Goal: Use online tool/utility: Utilize a website feature to perform a specific function

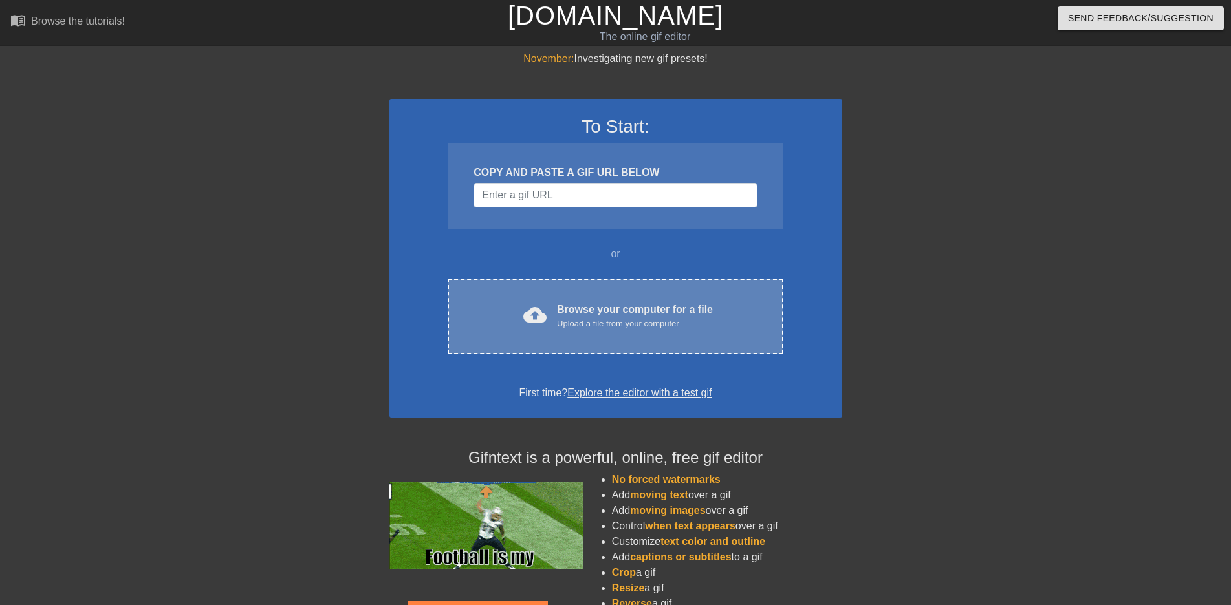
click at [631, 308] on div "Browse your computer for a file Upload a file from your computer" at bounding box center [635, 316] width 156 height 28
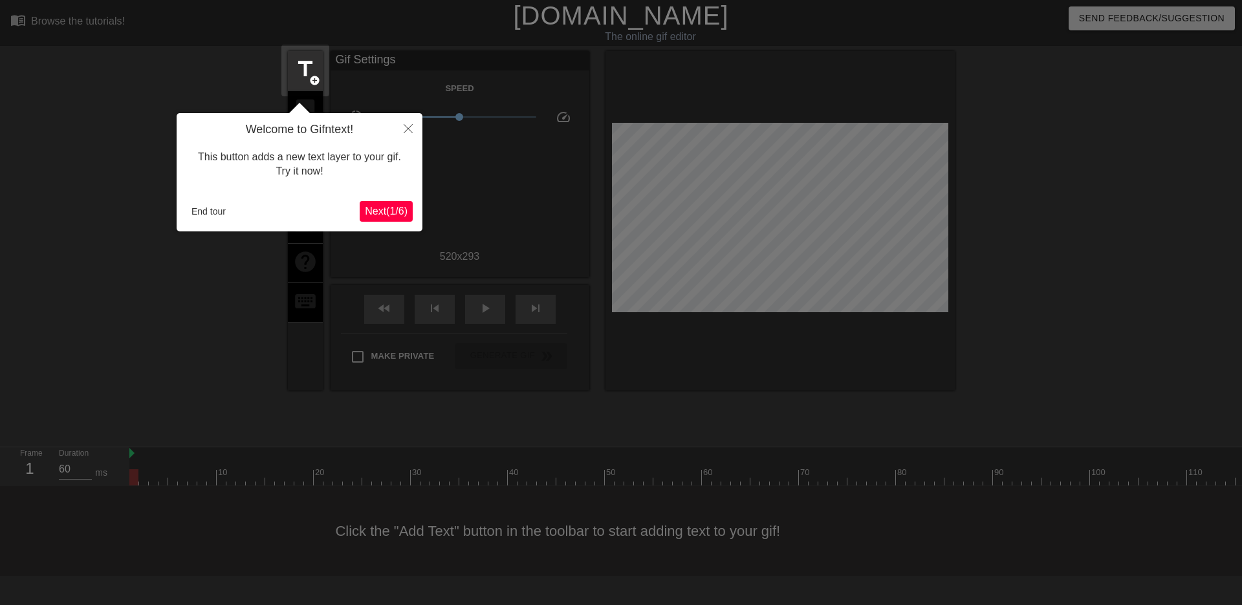
click at [382, 208] on span "Next ( 1 / 6 )" at bounding box center [386, 211] width 43 height 11
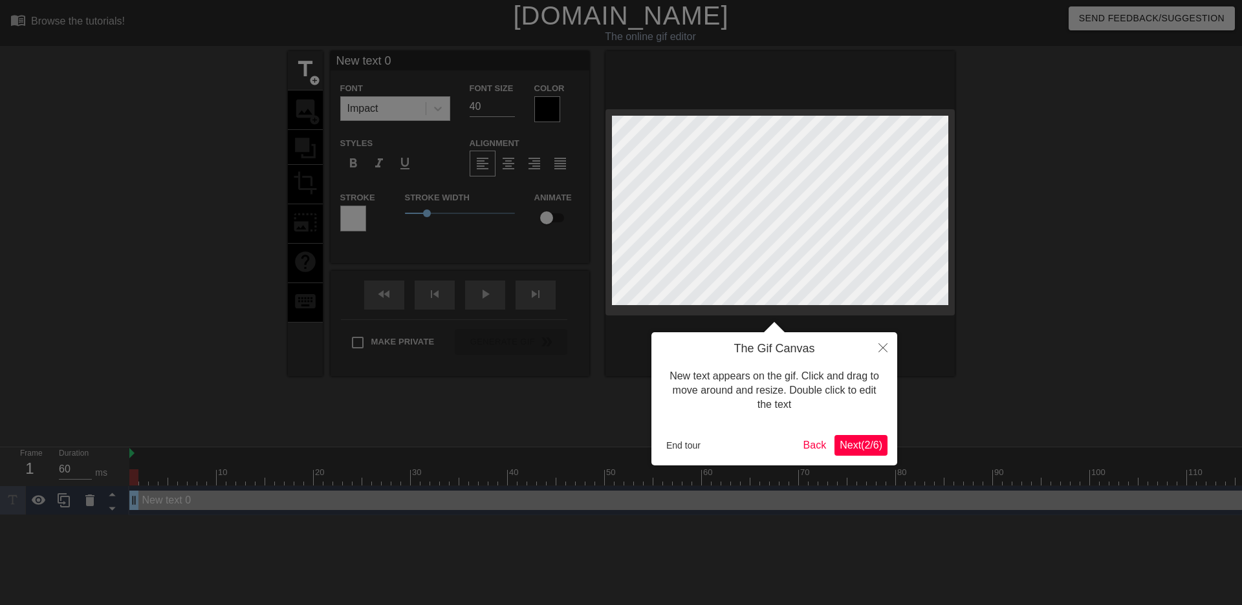
click at [860, 454] on button "Next ( 2 / 6 )" at bounding box center [860, 445] width 53 height 21
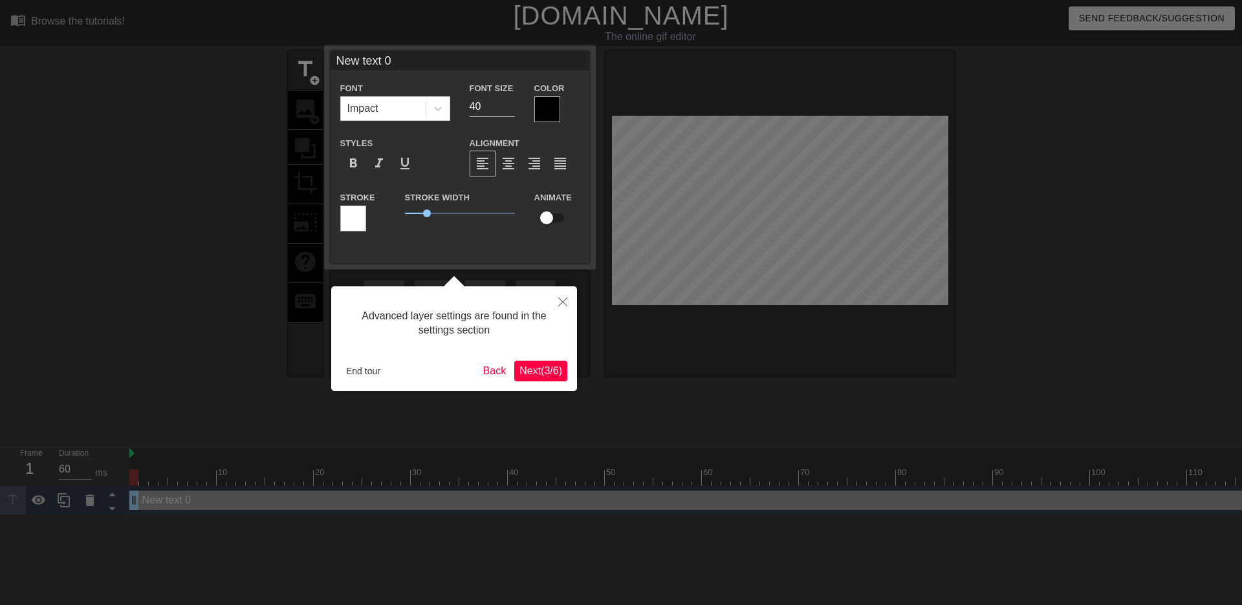
click at [543, 375] on span "Next ( 3 / 6 )" at bounding box center [540, 370] width 43 height 11
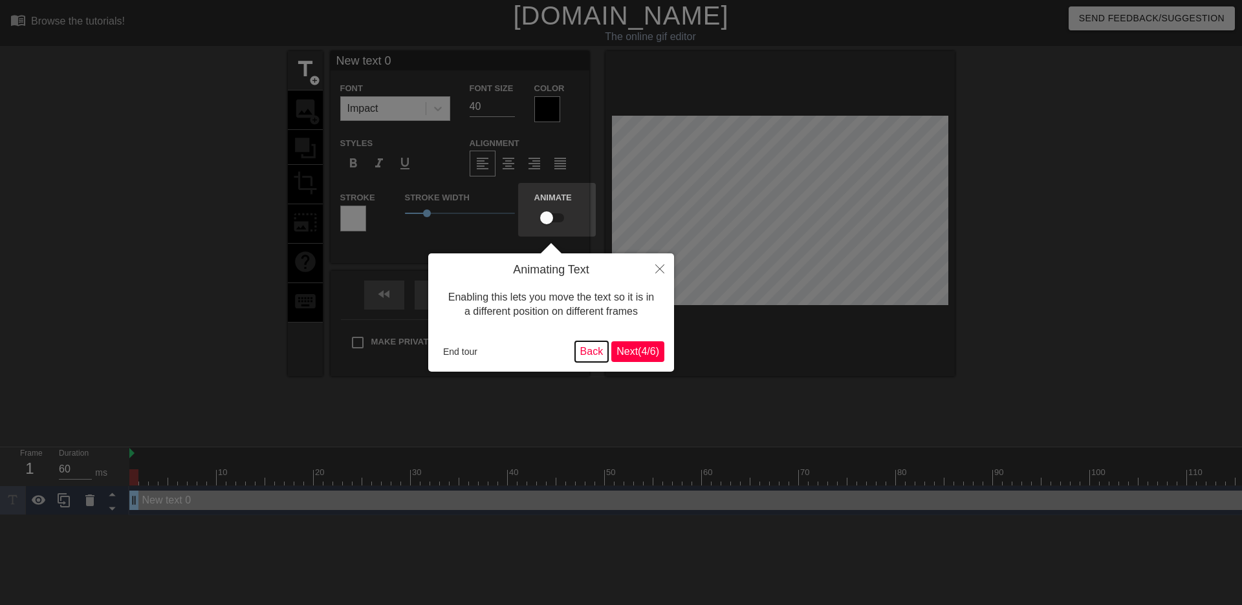
click at [596, 347] on button "Back" at bounding box center [592, 351] width 34 height 21
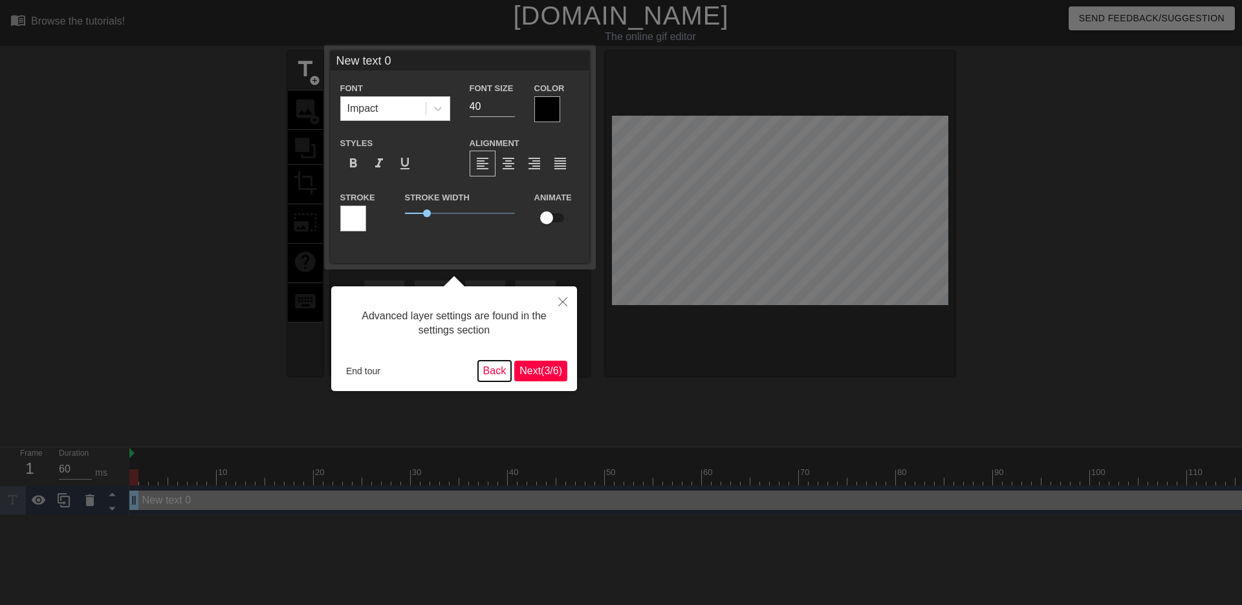
click at [498, 373] on button "Back" at bounding box center [495, 371] width 34 height 21
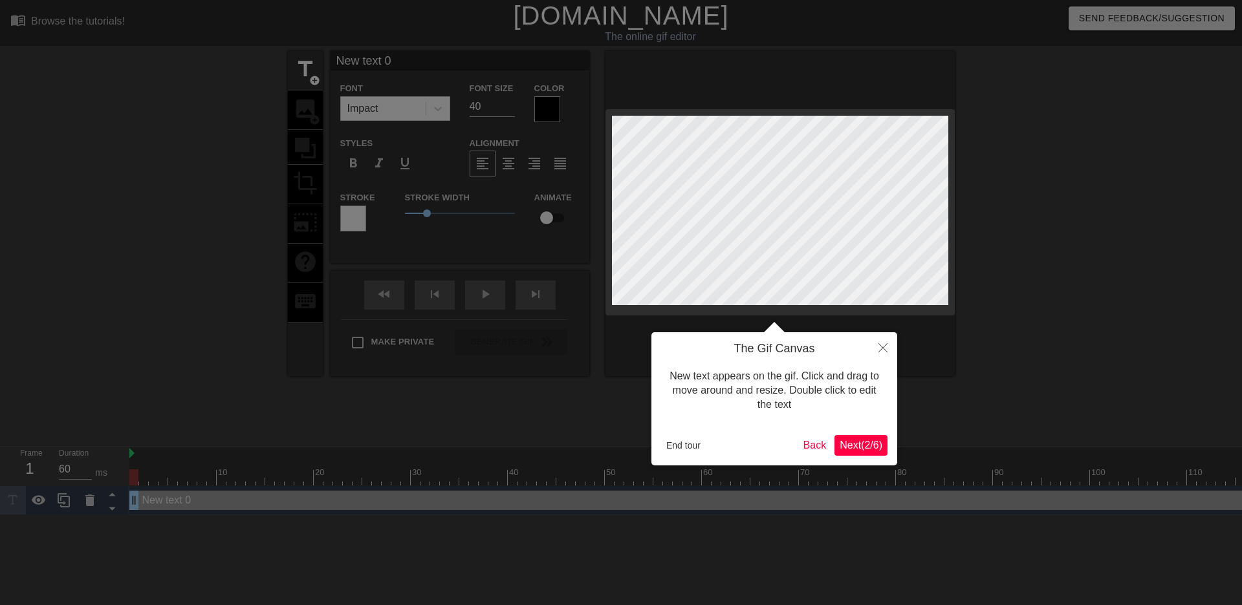
click at [881, 442] on span "Next ( 2 / 6 )" at bounding box center [860, 445] width 43 height 11
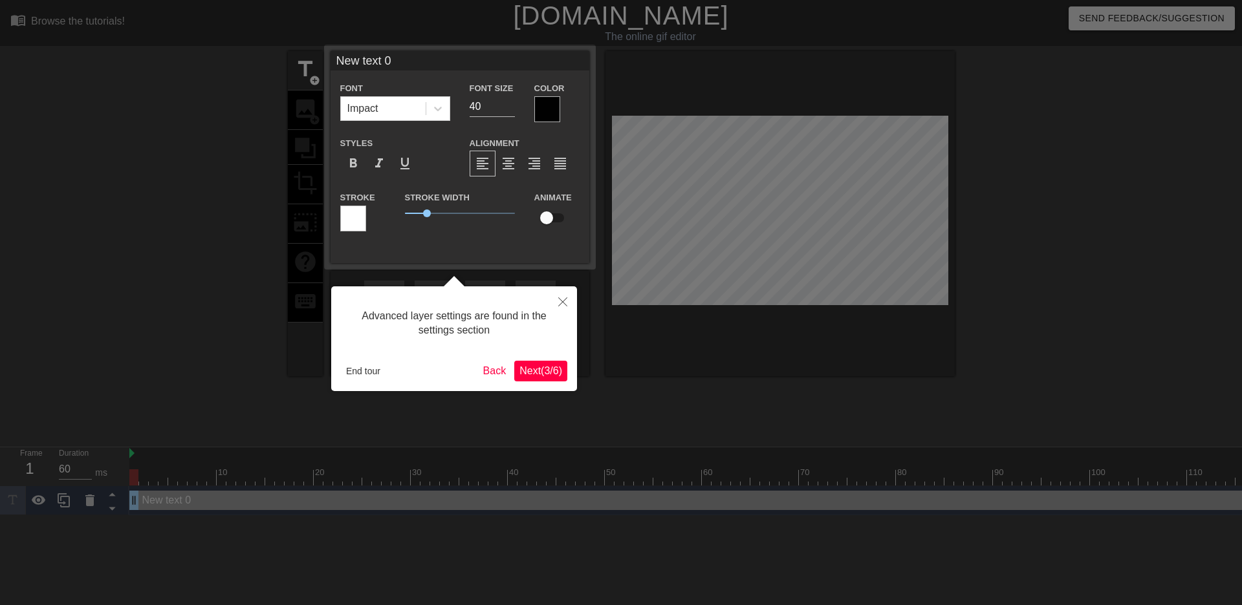
click at [541, 372] on span "Next ( 3 / 6 )" at bounding box center [540, 370] width 43 height 11
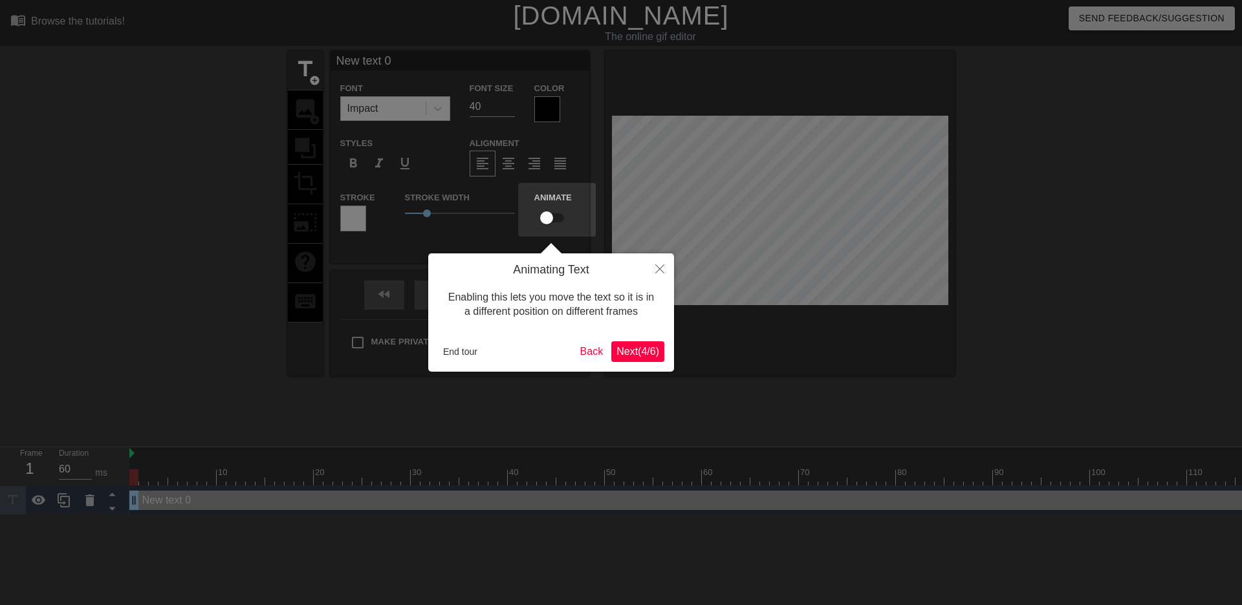
click at [625, 349] on span "Next ( 4 / 6 )" at bounding box center [637, 351] width 43 height 11
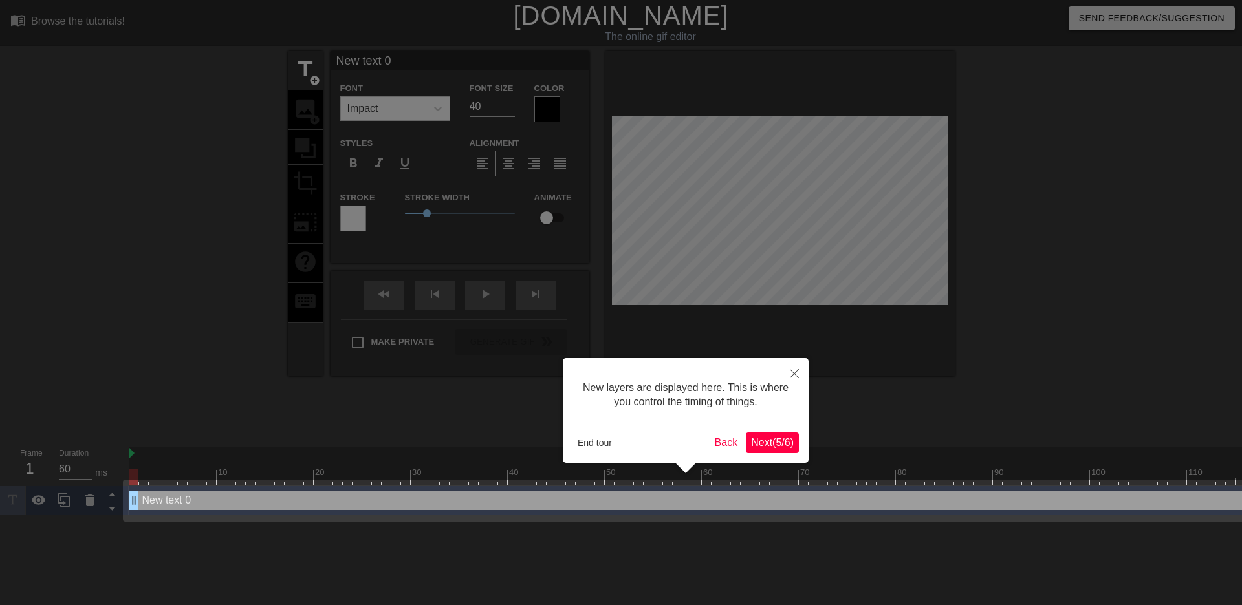
click at [766, 440] on span "Next ( 5 / 6 )" at bounding box center [772, 442] width 43 height 11
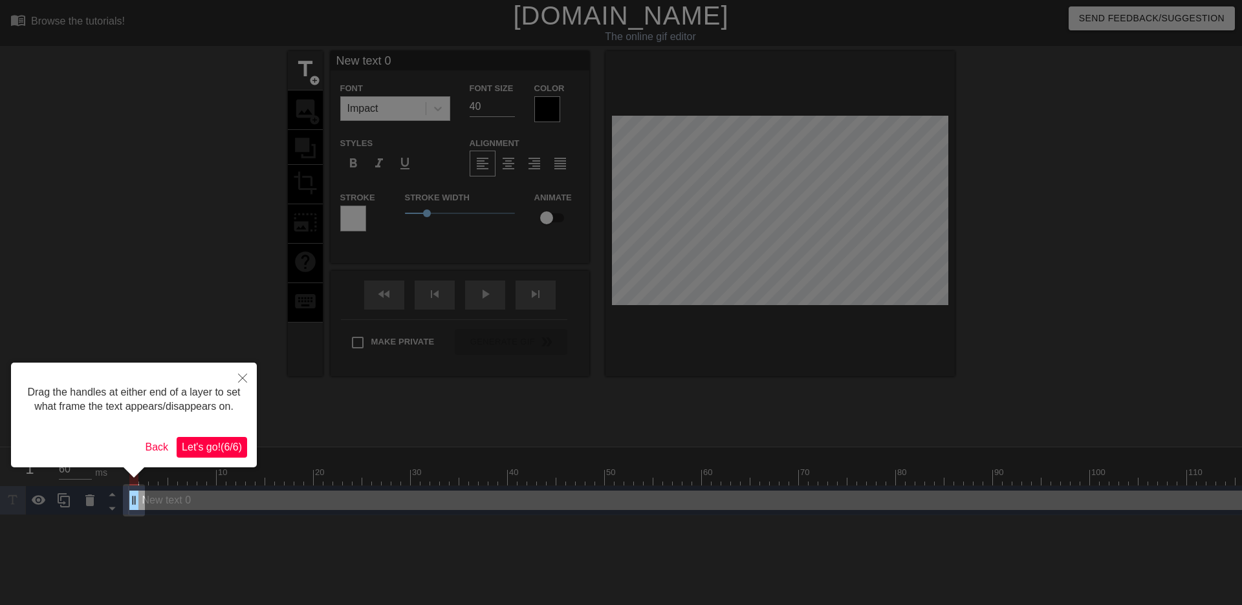
click at [229, 449] on span "Let's go! ( 6 / 6 )" at bounding box center [212, 447] width 60 height 11
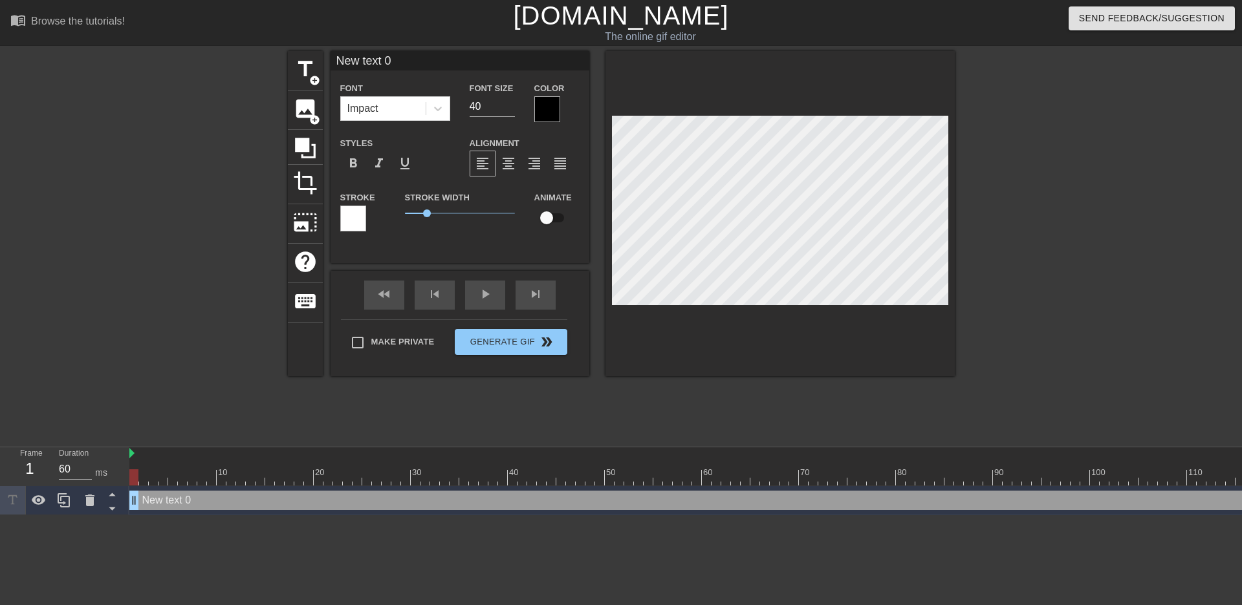
click at [404, 390] on div "title add_circle image add_circle crop photo_size_select_large help keyboard Ne…" at bounding box center [621, 245] width 667 height 388
click at [92, 501] on icon at bounding box center [89, 501] width 9 height 12
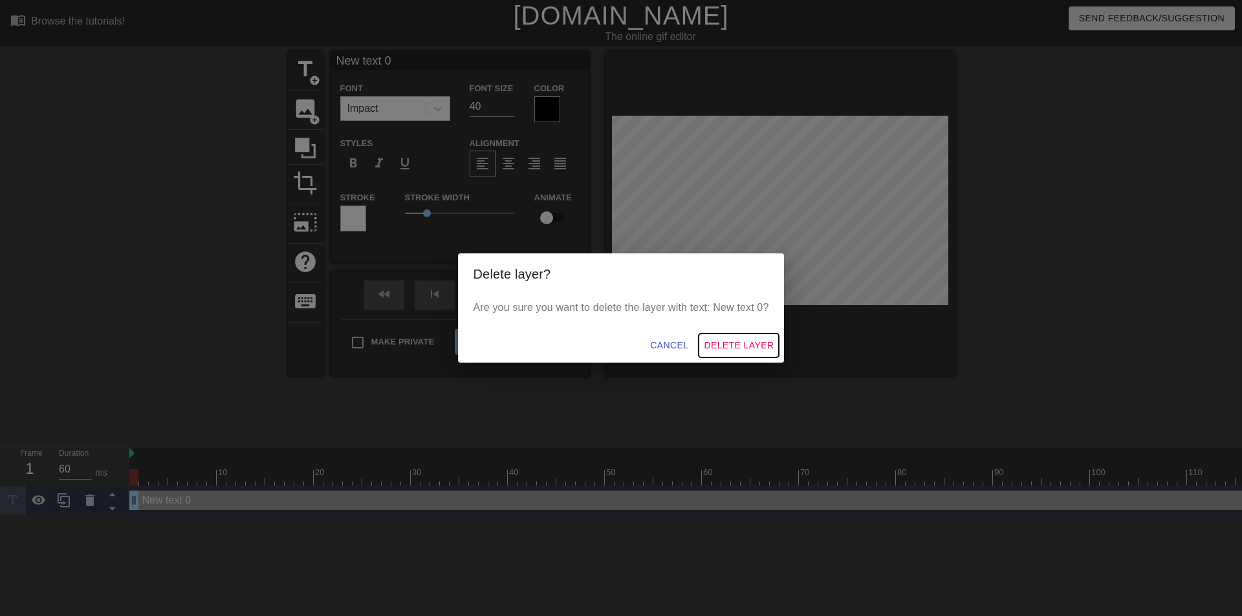
click at [723, 345] on span "Delete Layer" at bounding box center [739, 346] width 70 height 16
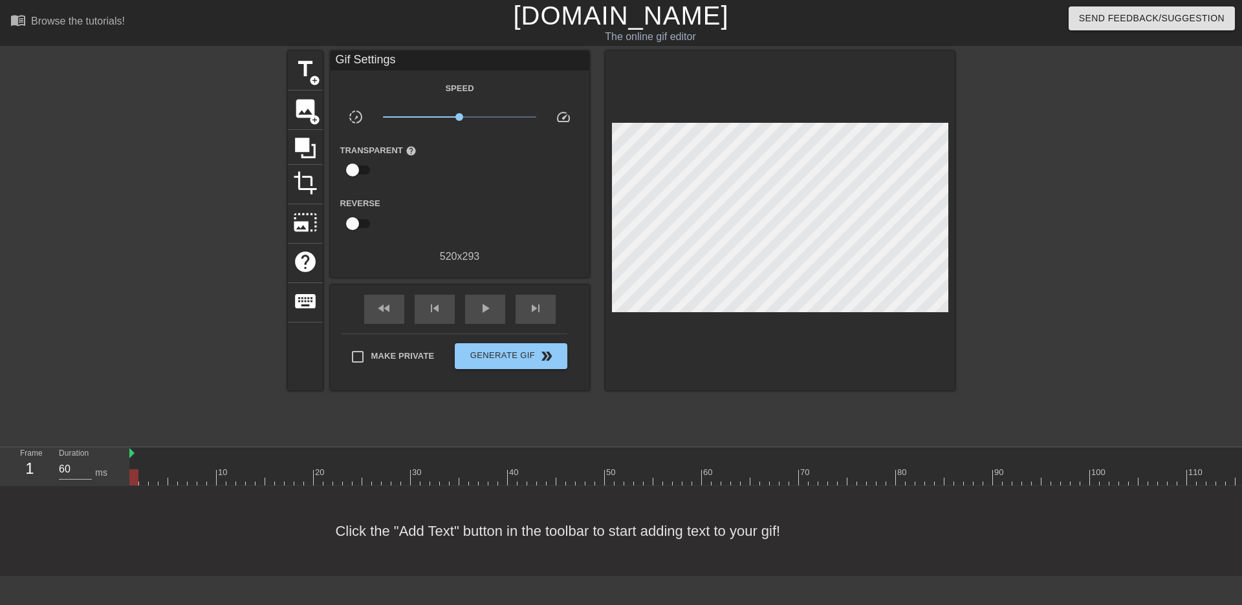
click at [133, 451] on img at bounding box center [131, 453] width 5 height 10
click at [295, 110] on span "image" at bounding box center [305, 108] width 25 height 25
click at [307, 117] on span "image" at bounding box center [305, 108] width 25 height 25
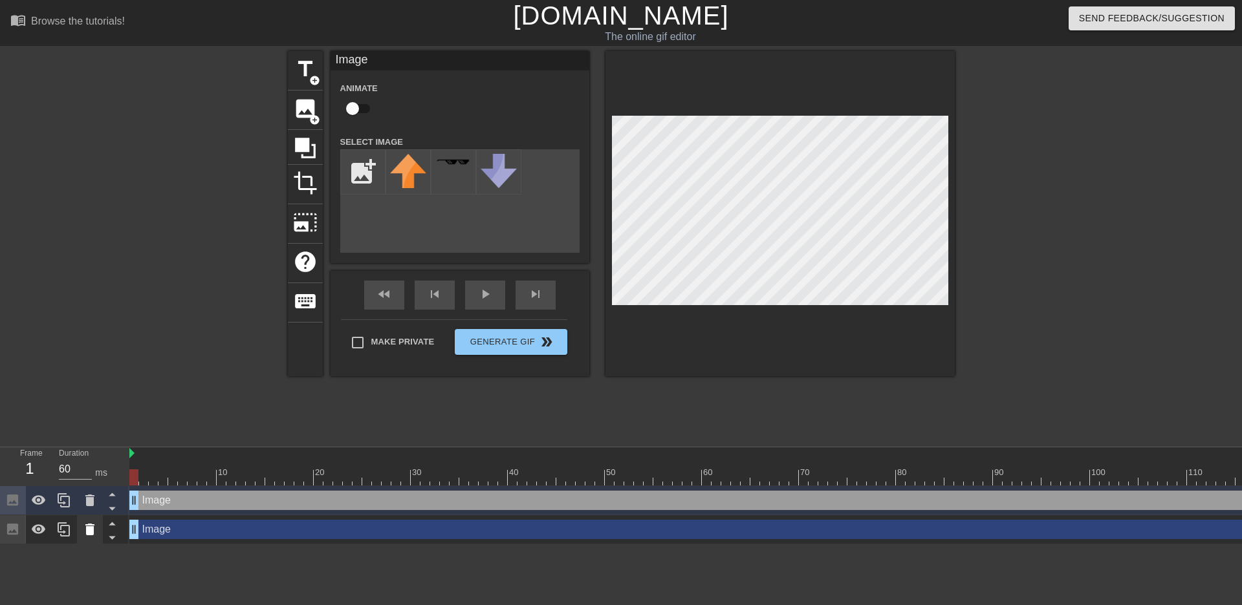
click at [95, 527] on icon at bounding box center [90, 530] width 16 height 16
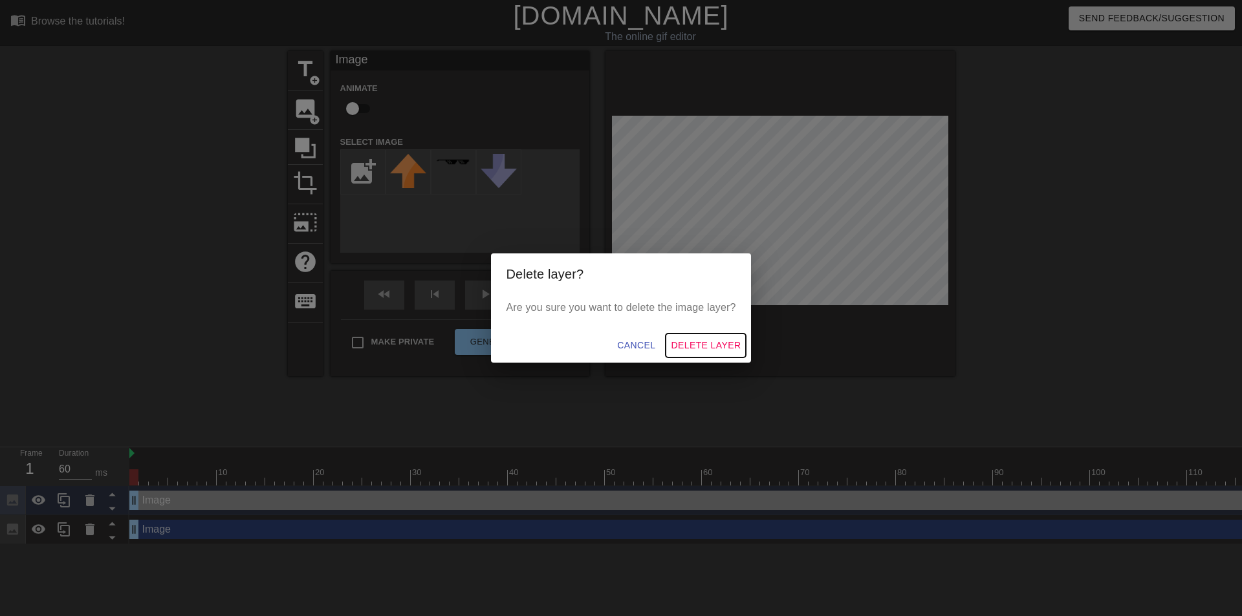
click at [717, 347] on span "Delete Layer" at bounding box center [706, 346] width 70 height 16
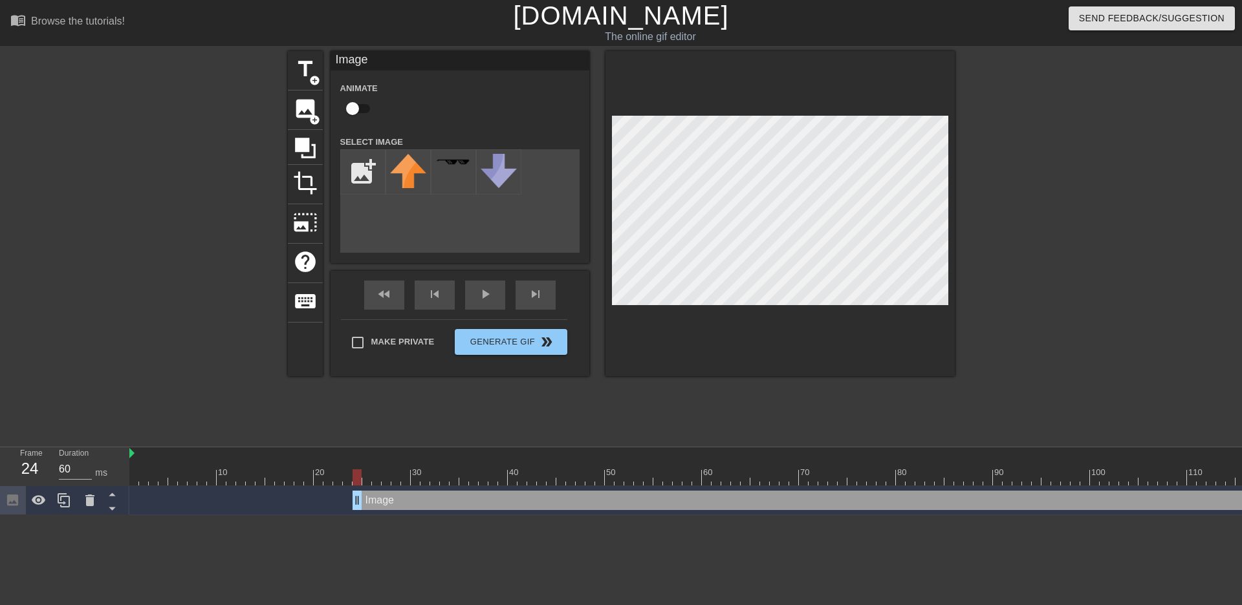
type input "70"
drag, startPoint x: 134, startPoint y: 501, endPoint x: 318, endPoint y: 511, distance: 184.6
click at [318, 511] on div "Image drag_handle drag_handle" at bounding box center [711, 500] width 1164 height 29
click at [94, 505] on icon at bounding box center [90, 501] width 16 height 16
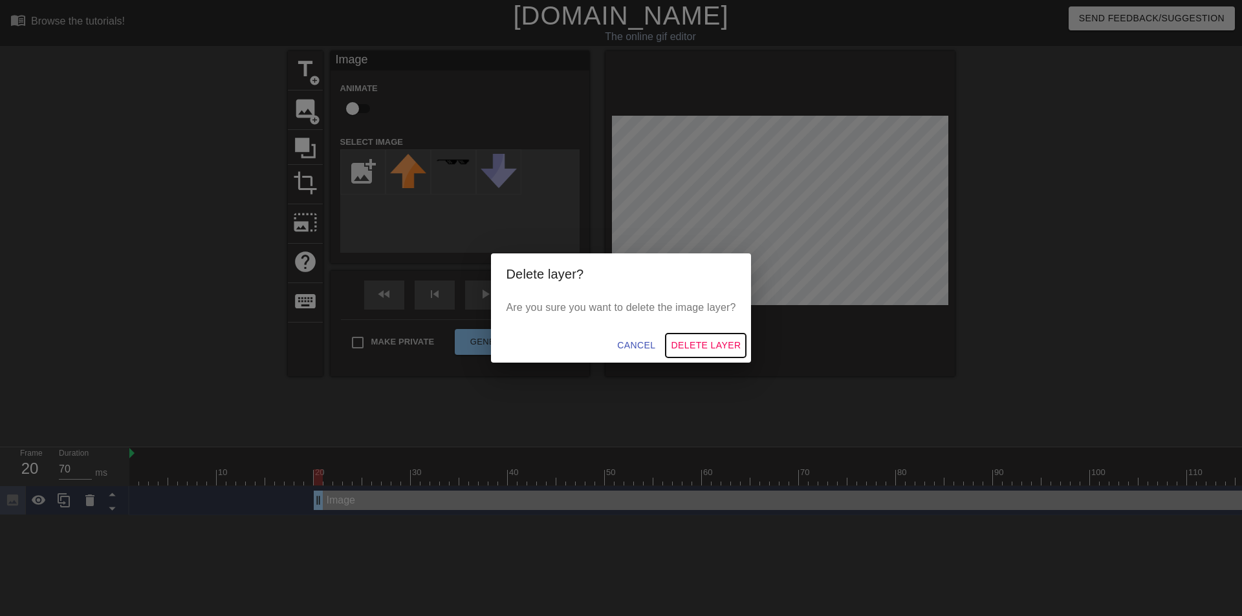
click at [702, 342] on span "Delete Layer" at bounding box center [706, 346] width 70 height 16
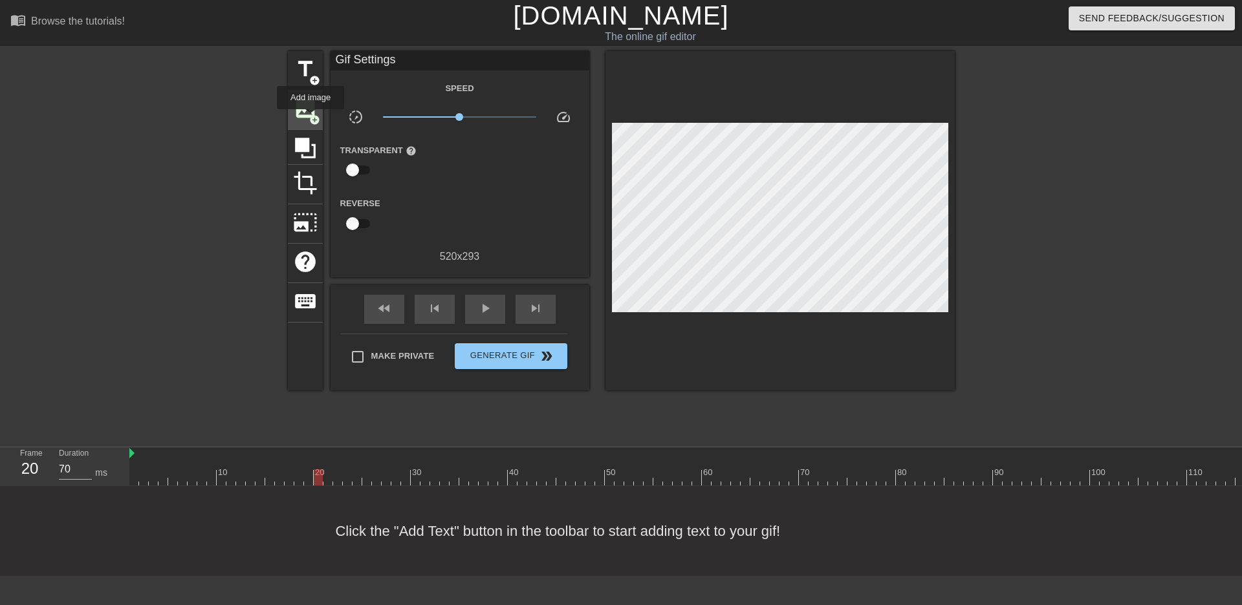
click at [310, 116] on span "add_circle" at bounding box center [314, 119] width 11 height 11
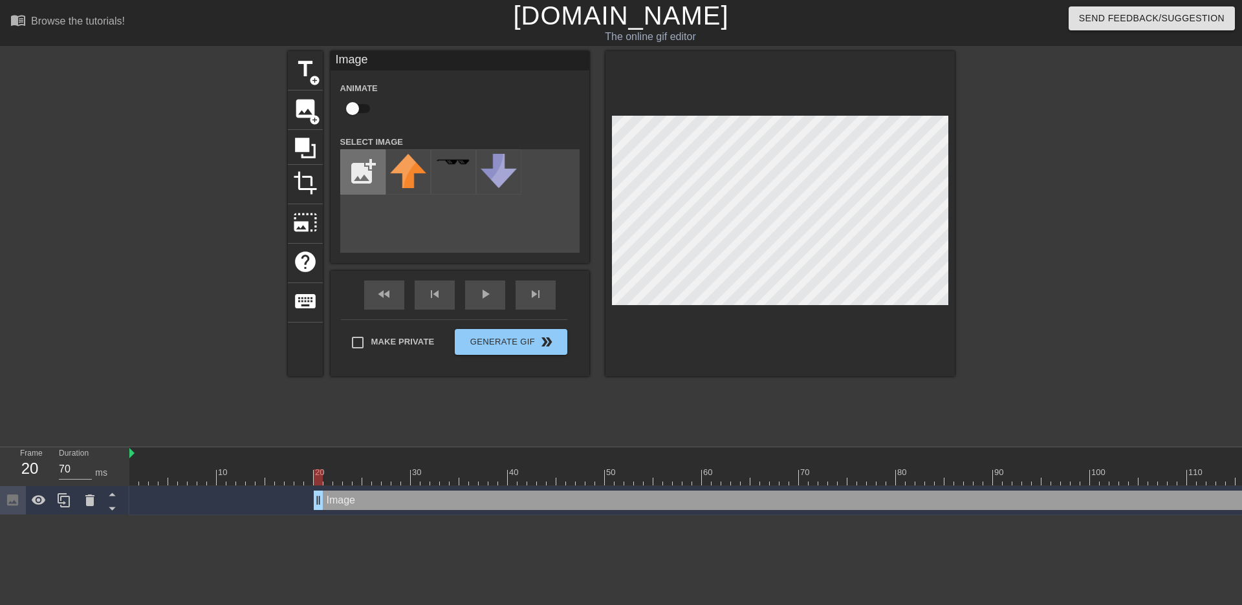
click at [358, 174] on input "file" at bounding box center [363, 172] width 44 height 44
click at [371, 172] on input "file" at bounding box center [363, 172] width 44 height 44
type input "C:\fakepath\Capture.PNG"
click at [413, 178] on img at bounding box center [408, 166] width 36 height 25
click at [1090, 233] on div at bounding box center [1067, 245] width 194 height 388
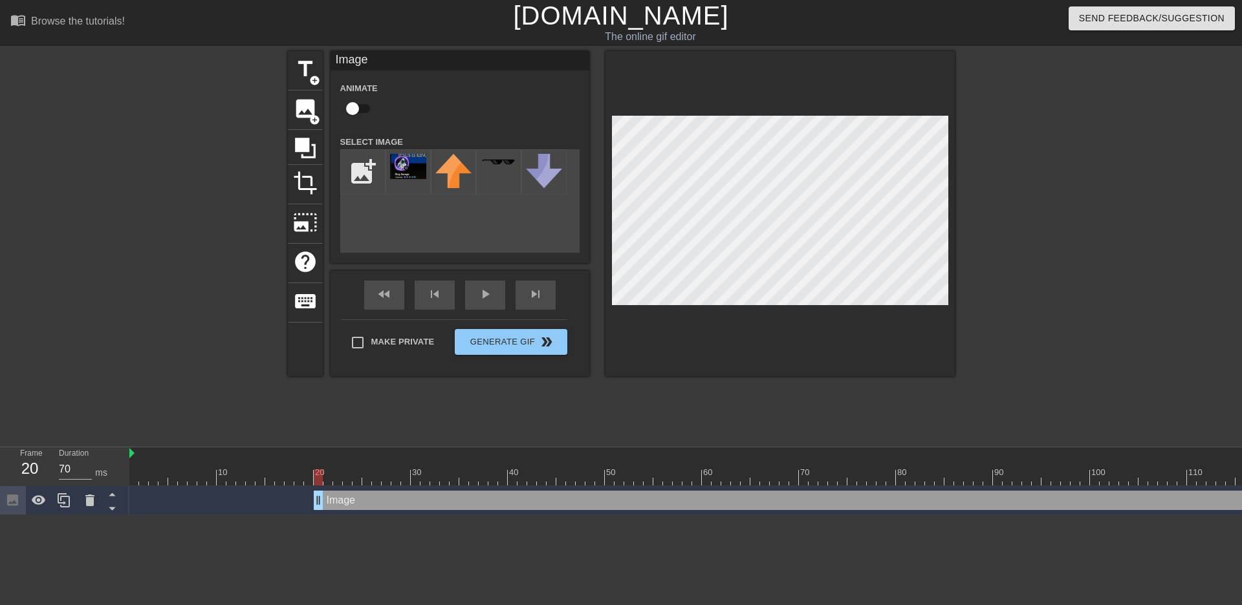
click at [1090, 245] on div at bounding box center [1067, 245] width 194 height 388
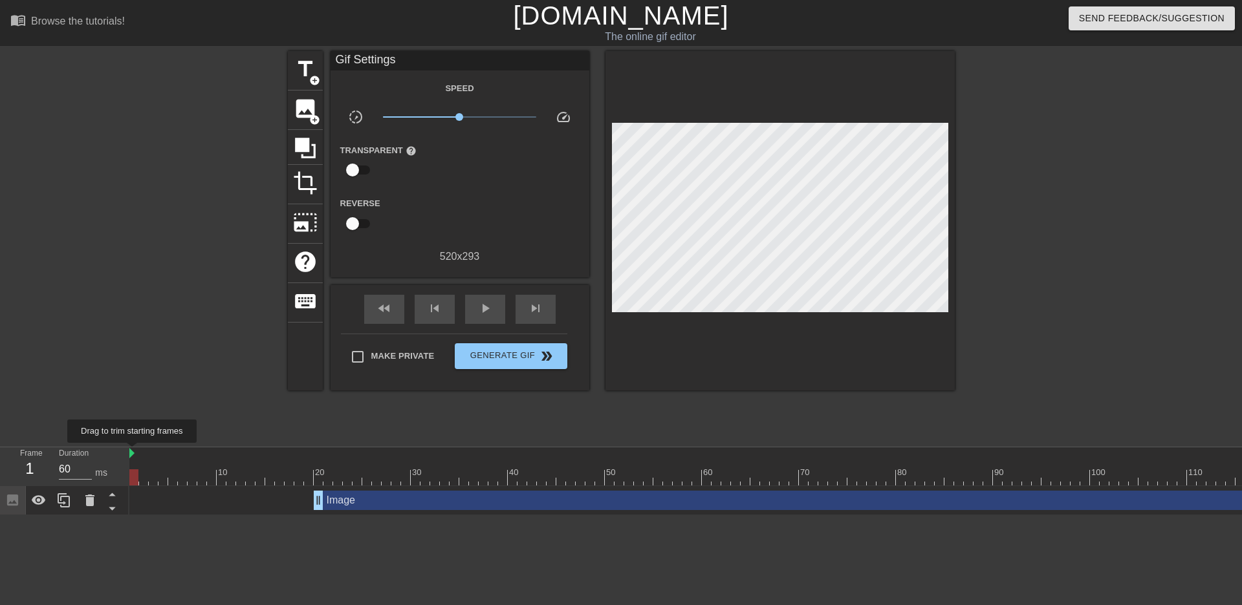
click at [133, 452] on img at bounding box center [131, 453] width 5 height 10
click at [135, 451] on div at bounding box center [711, 454] width 1164 height 13
click at [61, 515] on html "menu_book Browse the tutorials! Gifntext.com The online gif editor Send Feedbac…" at bounding box center [621, 257] width 1242 height 515
click at [38, 503] on icon at bounding box center [39, 500] width 14 height 10
click at [128, 455] on div at bounding box center [129, 454] width 6 height 13
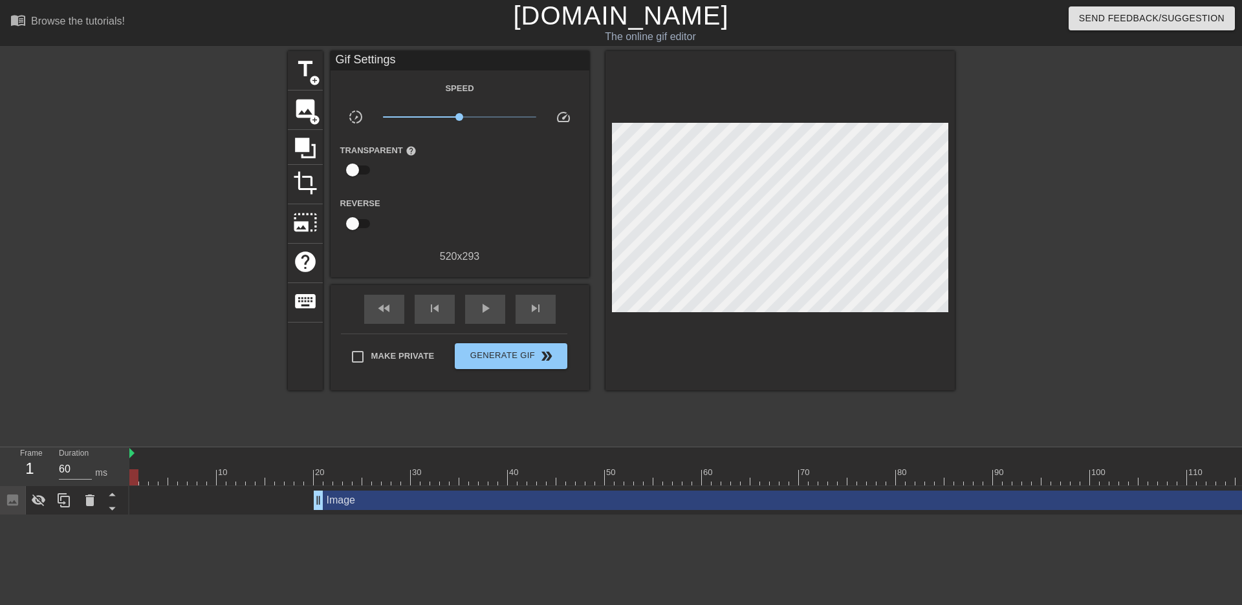
click at [169, 390] on div at bounding box center [175, 245] width 194 height 388
click at [307, 255] on span "help" at bounding box center [305, 262] width 25 height 25
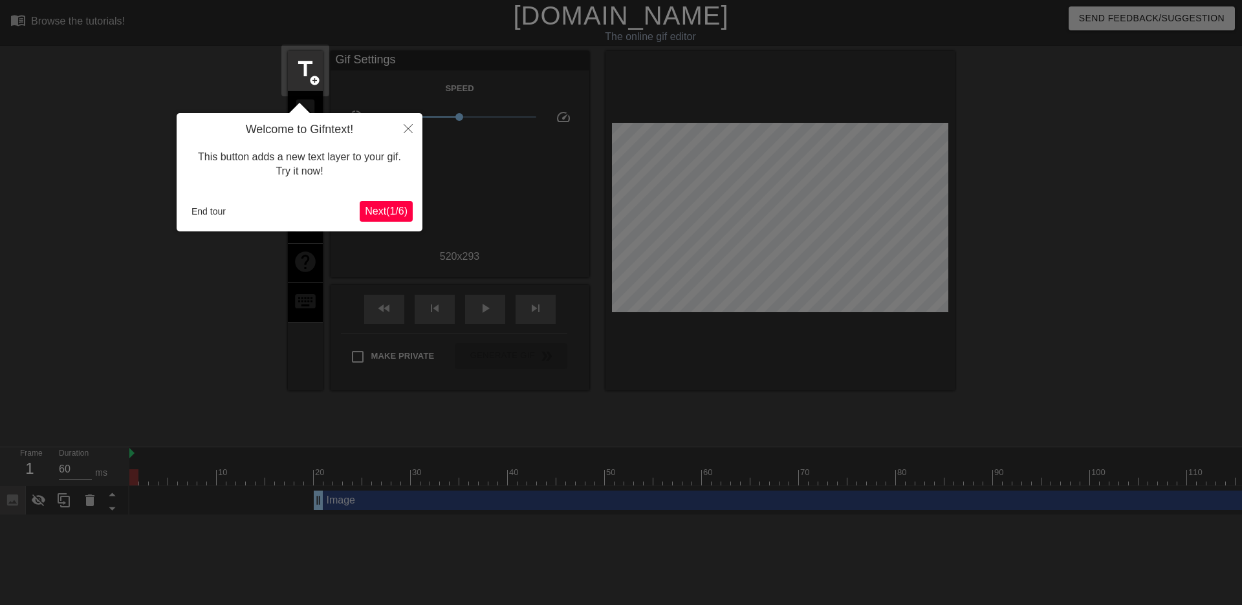
click at [380, 210] on span "Next ( 1 / 6 )" at bounding box center [386, 211] width 43 height 11
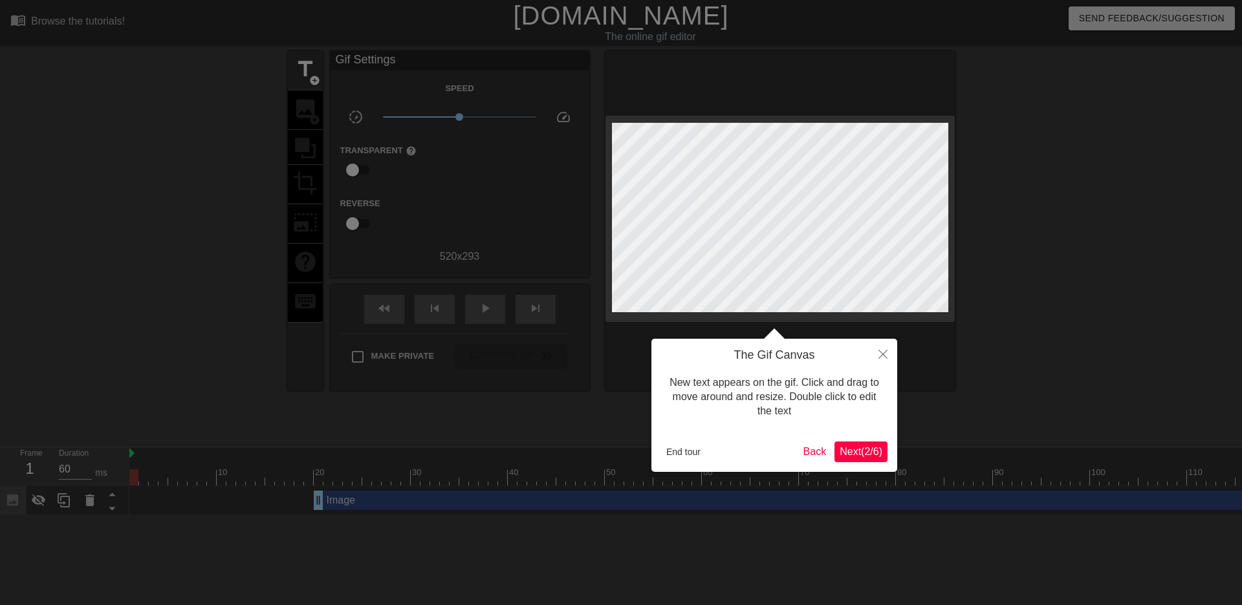
click at [859, 451] on span "Next ( 2 / 6 )" at bounding box center [860, 451] width 43 height 11
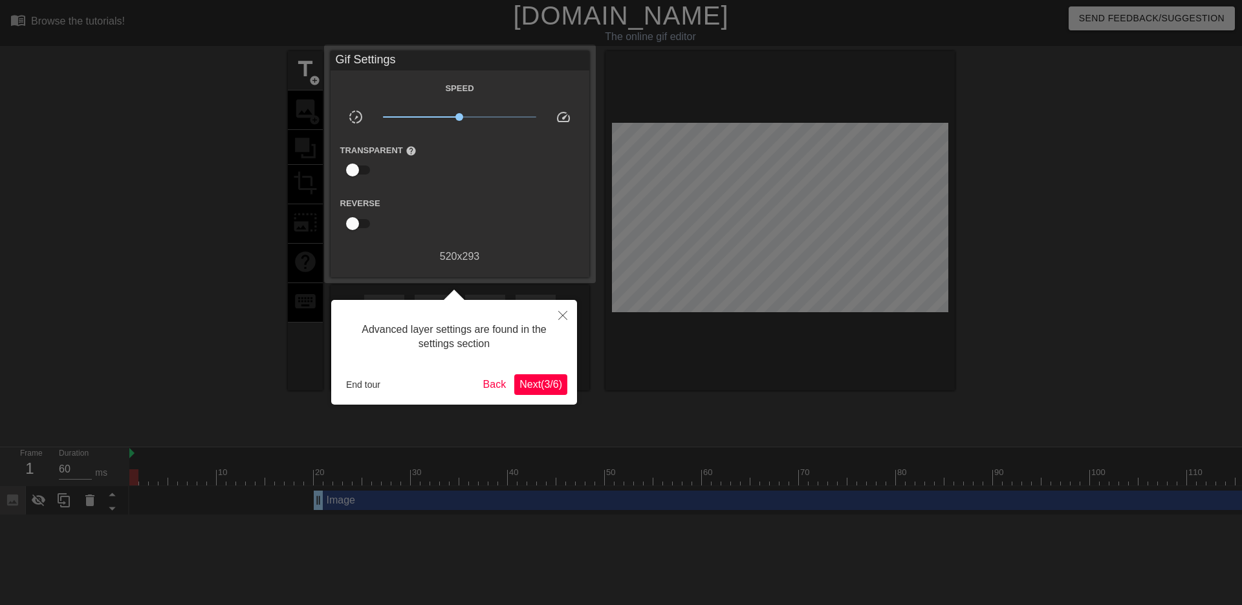
click at [550, 389] on span "Next ( 3 / 6 )" at bounding box center [540, 384] width 43 height 11
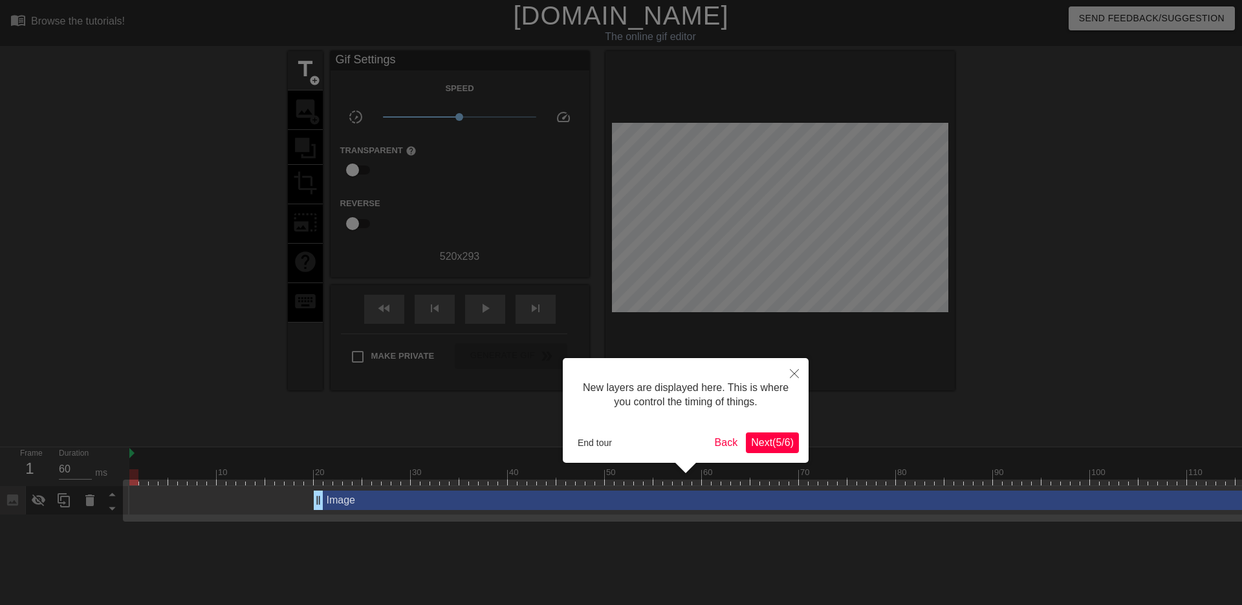
click at [784, 444] on span "Next ( 5 / 6 )" at bounding box center [772, 442] width 43 height 11
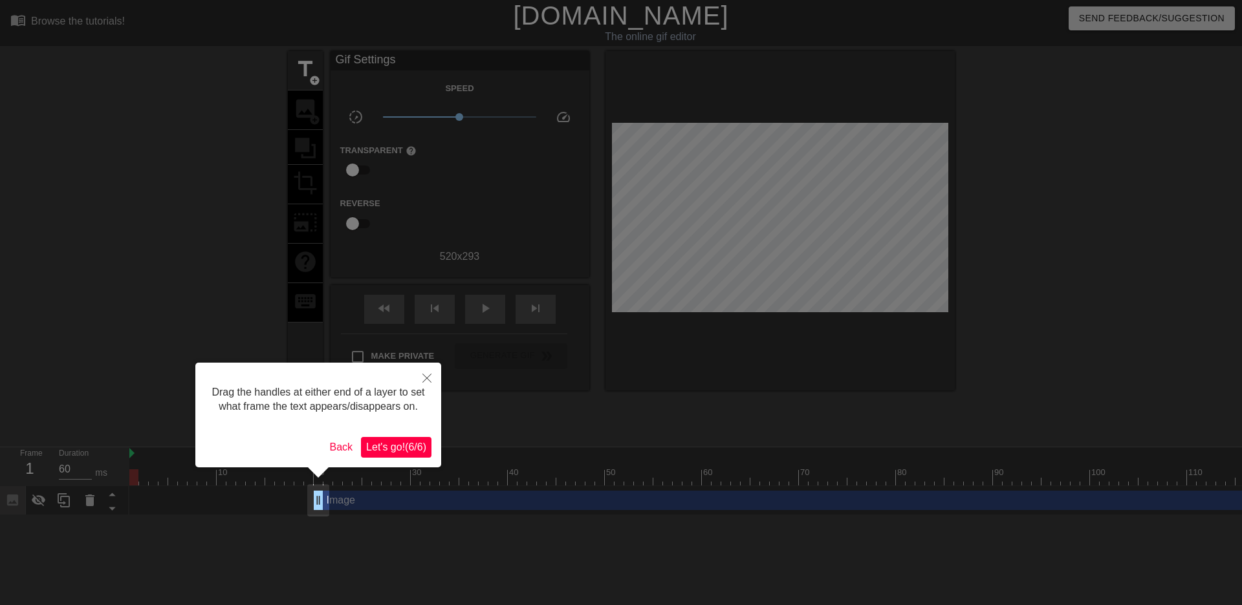
click at [397, 449] on span "Let's go! ( 6 / 6 )" at bounding box center [396, 447] width 60 height 11
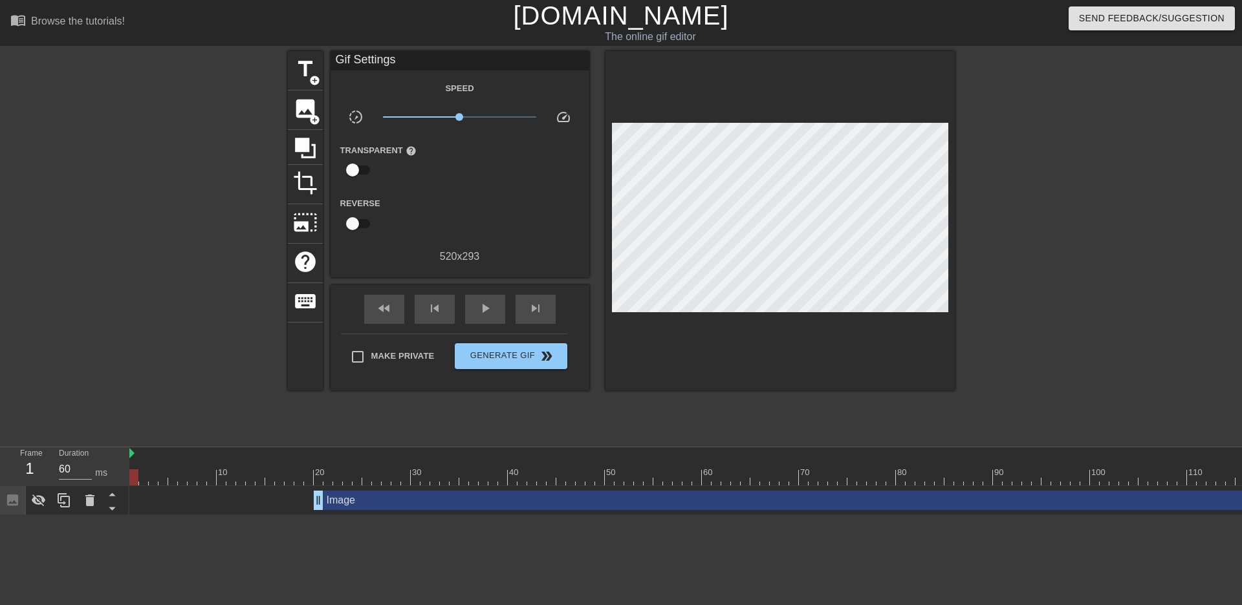
click at [429, 413] on div "title add_circle image add_circle crop photo_size_select_large help keyboard Gi…" at bounding box center [621, 245] width 667 height 388
click at [43, 502] on icon at bounding box center [39, 501] width 14 height 12
click at [40, 500] on icon at bounding box center [39, 501] width 16 height 16
click at [38, 497] on icon at bounding box center [39, 501] width 14 height 12
click at [493, 430] on div "title add_circle image add_circle crop photo_size_select_large help keyboard Gi…" at bounding box center [621, 245] width 667 height 388
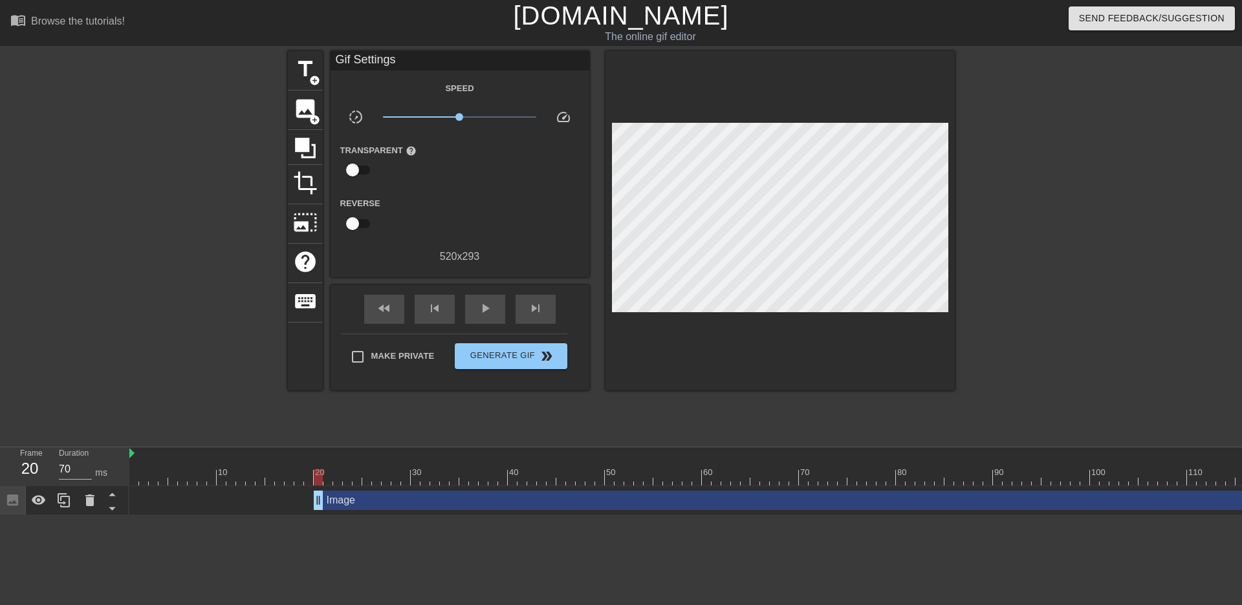
drag, startPoint x: 1132, startPoint y: 501, endPoint x: 1140, endPoint y: 502, distance: 8.4
click at [1140, 502] on div "Image drag_handle drag_handle" at bounding box center [804, 500] width 980 height 19
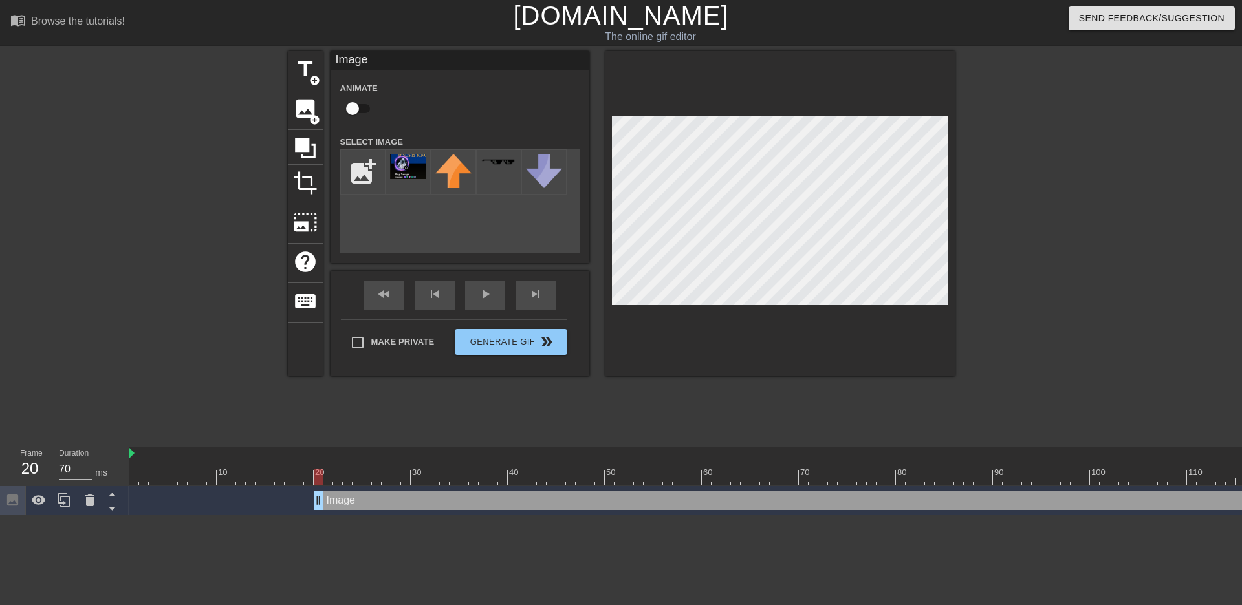
scroll to position [0, 59]
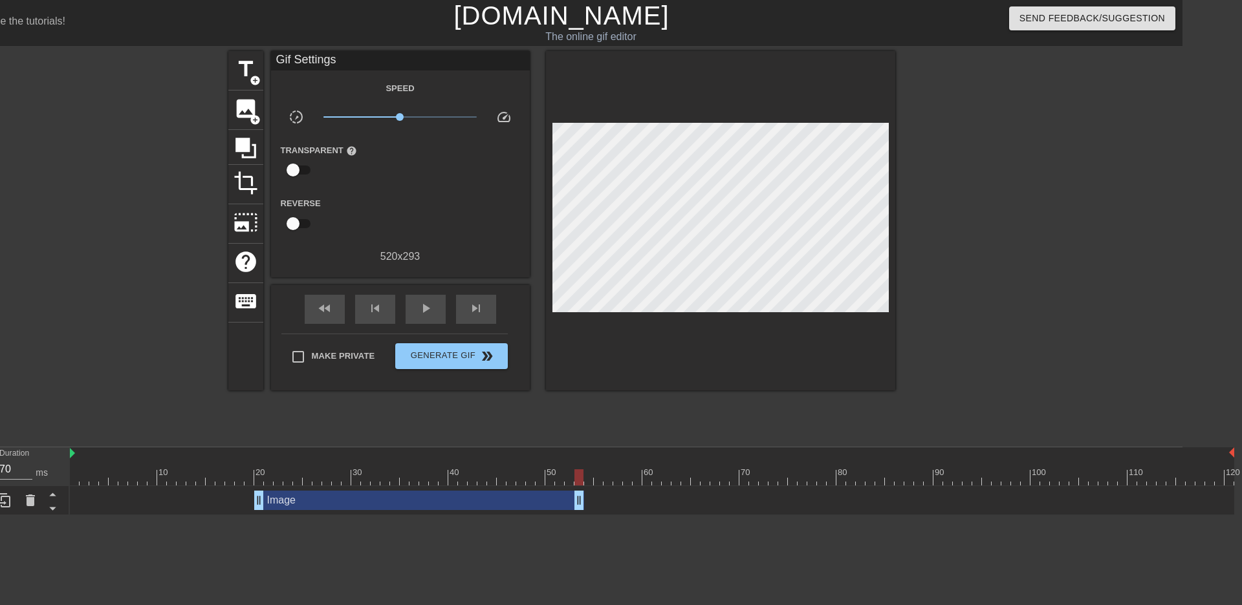
drag, startPoint x: 1230, startPoint y: 497, endPoint x: 580, endPoint y: 494, distance: 650.0
click at [631, 515] on html "menu_book Browse the tutorials! Gifntext.com The online gif editor Send Feedbac…" at bounding box center [562, 257] width 1242 height 515
drag, startPoint x: 579, startPoint y: 473, endPoint x: 1119, endPoint y: 484, distance: 540.1
click at [1119, 484] on div at bounding box center [1122, 478] width 9 height 16
click at [247, 111] on span "image" at bounding box center [245, 108] width 25 height 25
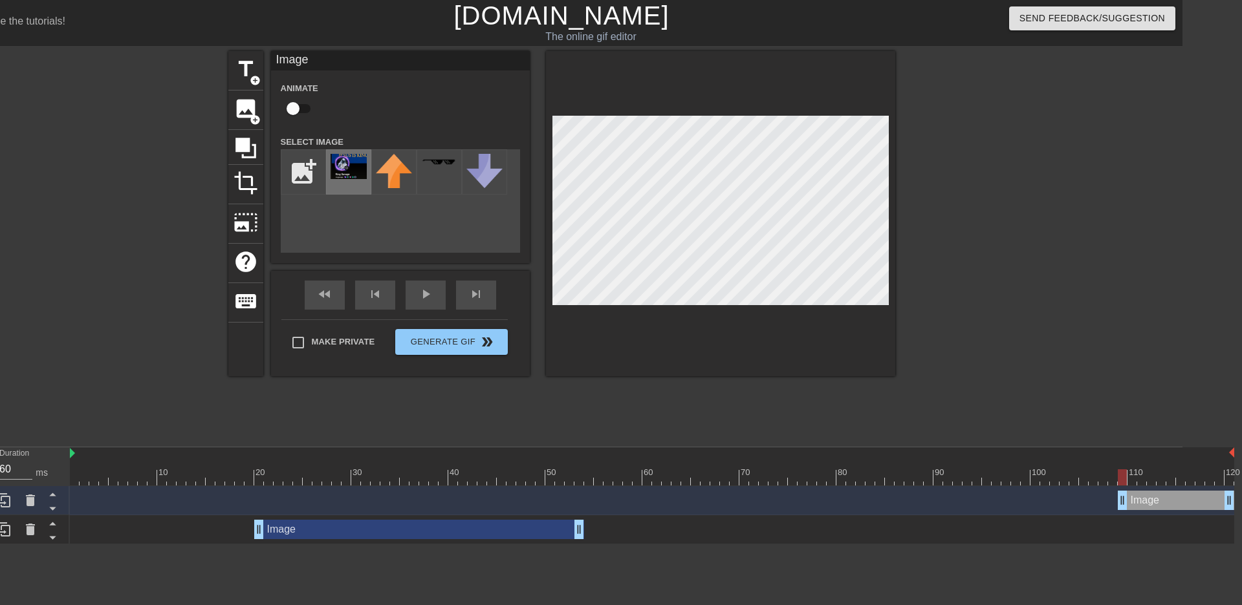
click at [356, 162] on img at bounding box center [348, 166] width 36 height 25
drag, startPoint x: 1125, startPoint y: 475, endPoint x: 1241, endPoint y: 478, distance: 115.8
click at [1230, 478] on div "10 20 30 40 50 60 70 80 90 100 110 120" at bounding box center [652, 467] width 1164 height 38
type input "60"
drag, startPoint x: 1230, startPoint y: 479, endPoint x: 23, endPoint y: 466, distance: 1207.5
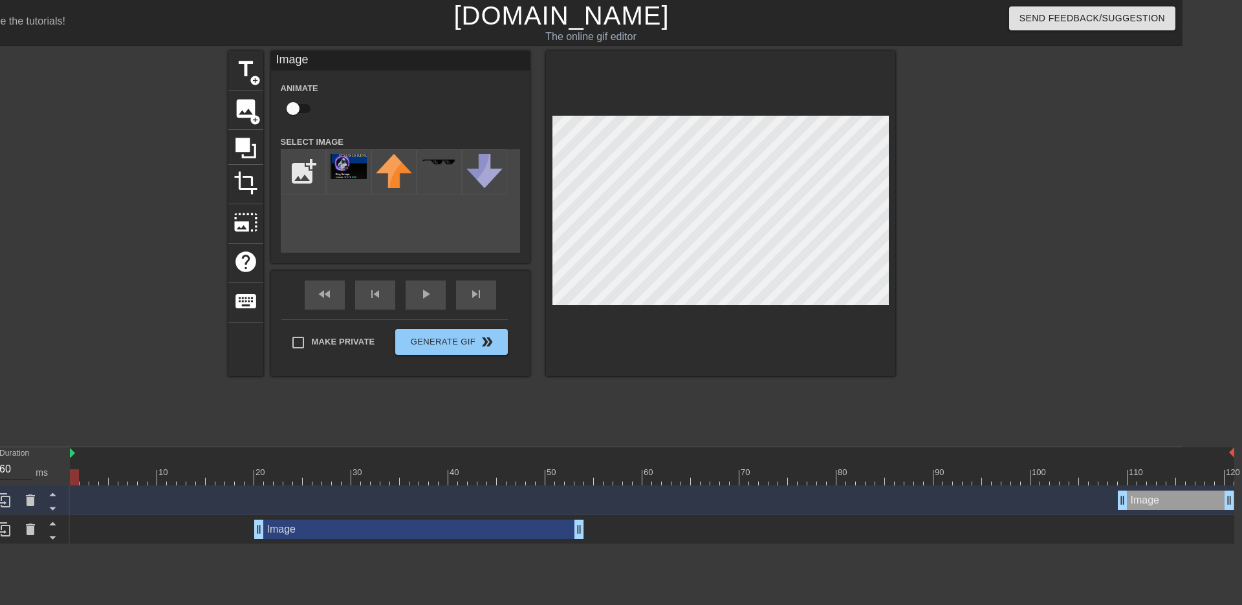
click at [23, 466] on div "Frame 1 Duration 60 ms 10 20 30 40 50 60 70 80 90 100 110 120 Image drag_handle…" at bounding box center [562, 496] width 1242 height 97
click at [95, 363] on div at bounding box center [116, 245] width 194 height 388
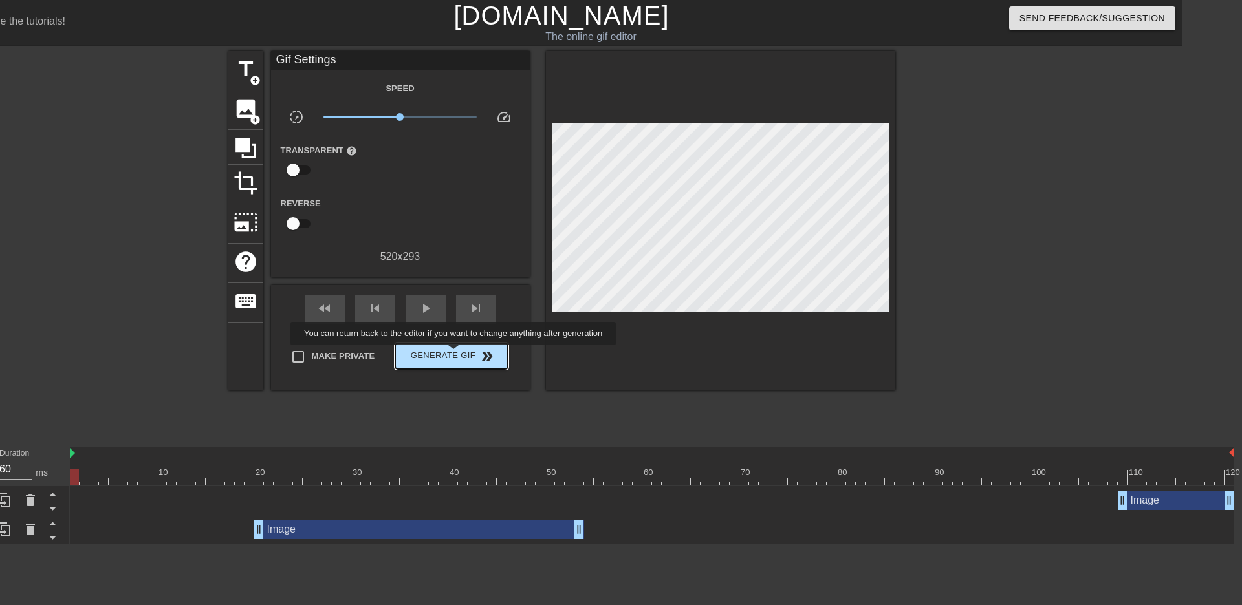
click at [457, 362] on span "Generate Gif double_arrow" at bounding box center [451, 357] width 102 height 16
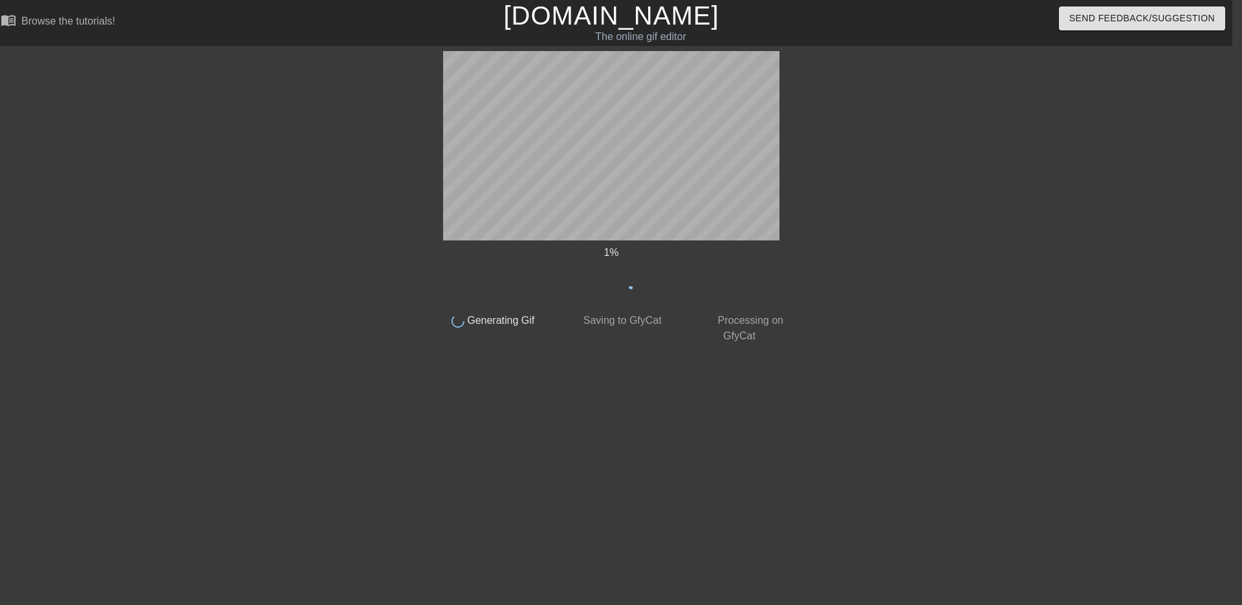
scroll to position [0, 10]
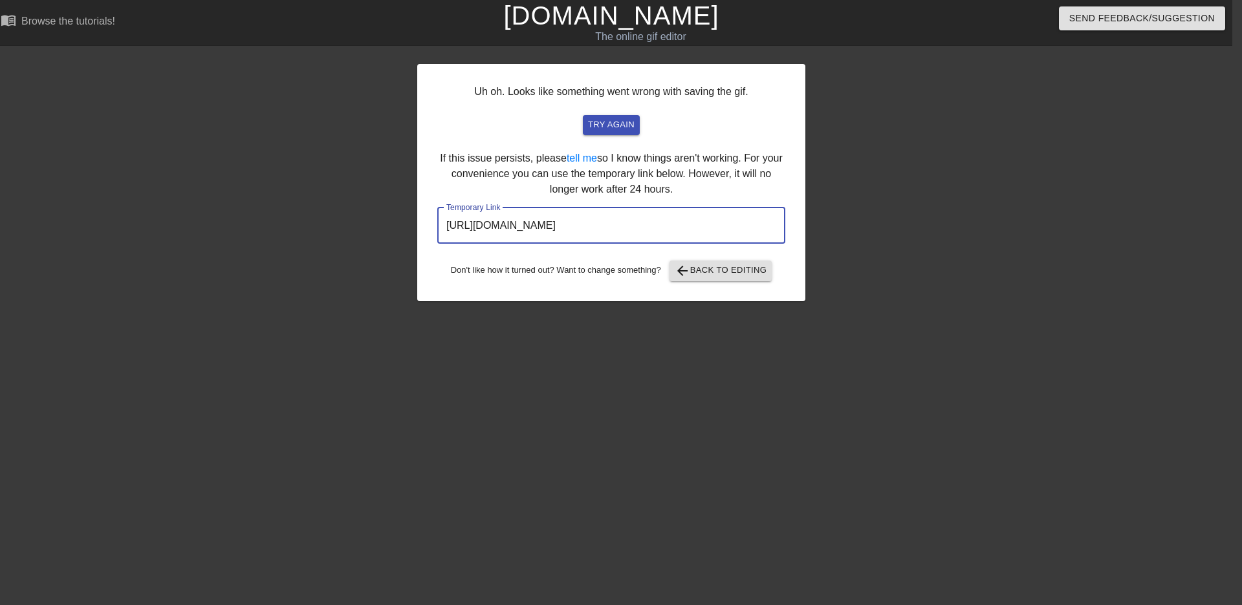
drag, startPoint x: 475, startPoint y: 233, endPoint x: 437, endPoint y: 228, distance: 39.2
click at [314, 230] on div "Uh oh. Looks like something went wrong with saving the gif. try again If this i…" at bounding box center [611, 245] width 1242 height 388
click at [615, 24] on link "[DOMAIN_NAME]" at bounding box center [610, 15] width 215 height 28
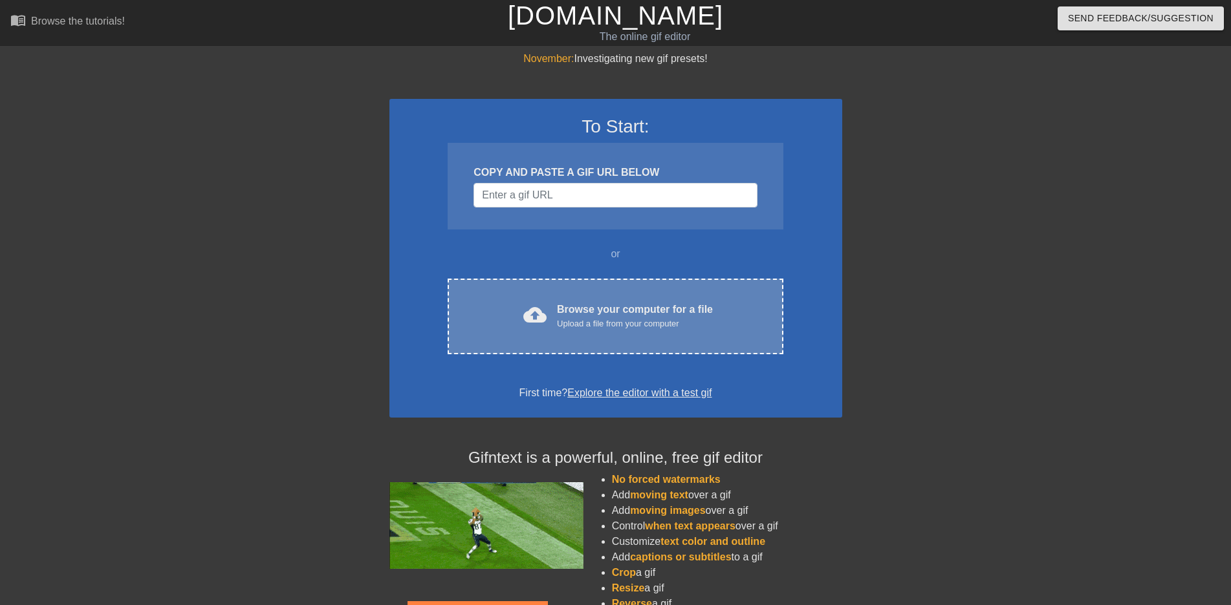
click at [638, 329] on div "Upload a file from your computer" at bounding box center [635, 324] width 156 height 13
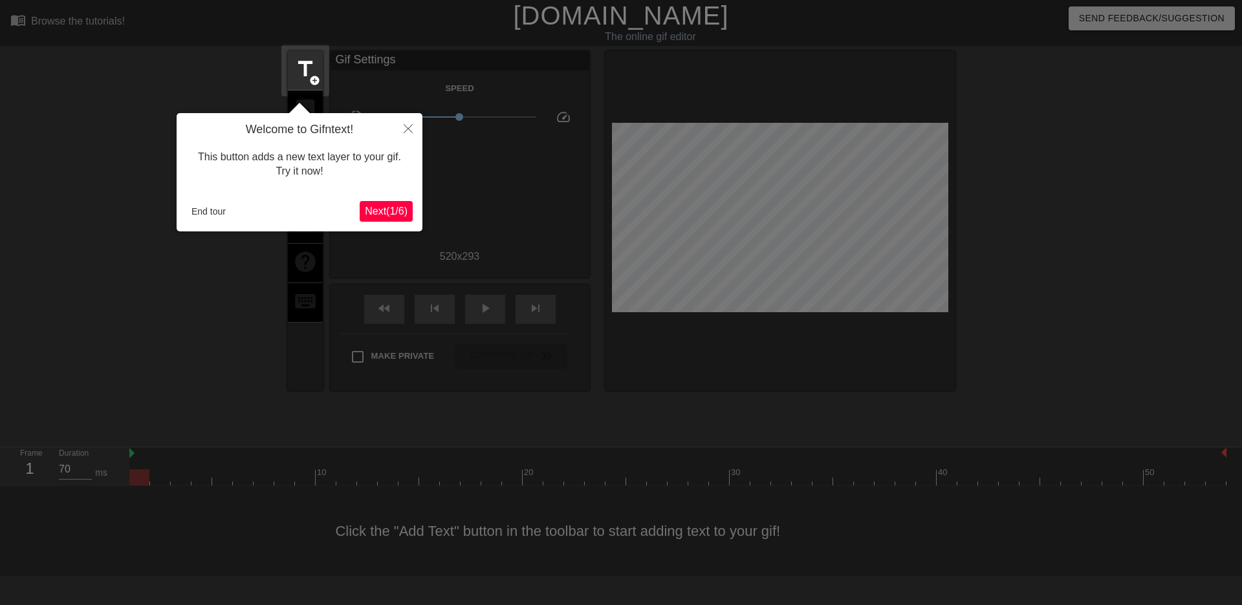
click at [360, 215] on button "Next ( 1 / 6 )" at bounding box center [386, 211] width 53 height 21
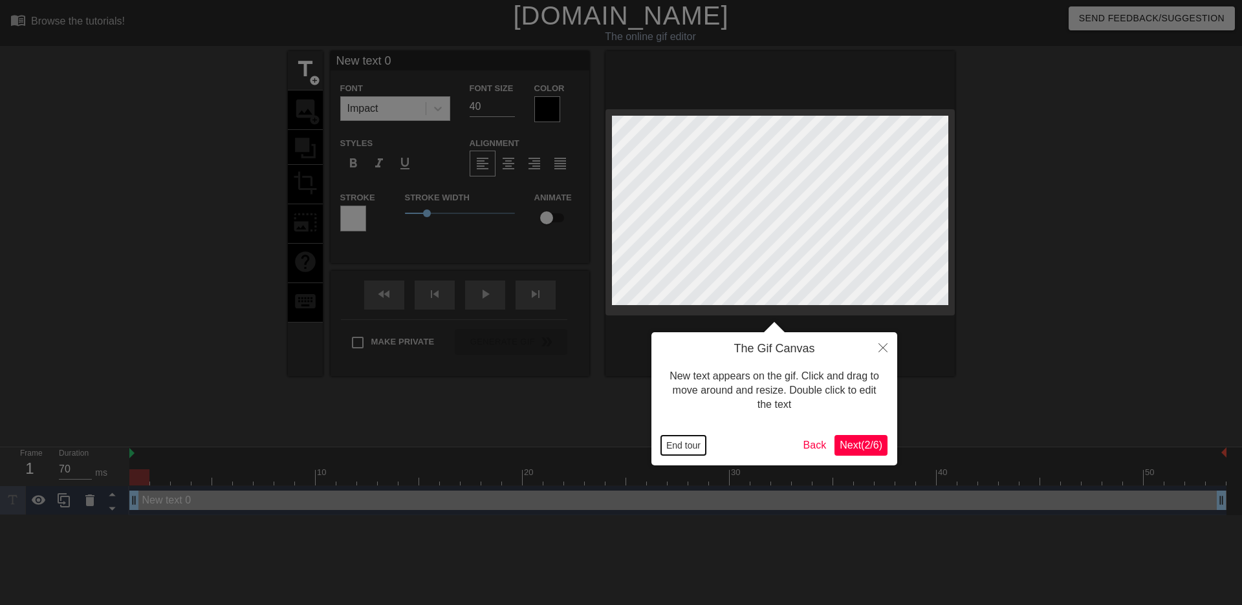
click at [700, 445] on button "End tour" at bounding box center [683, 445] width 45 height 19
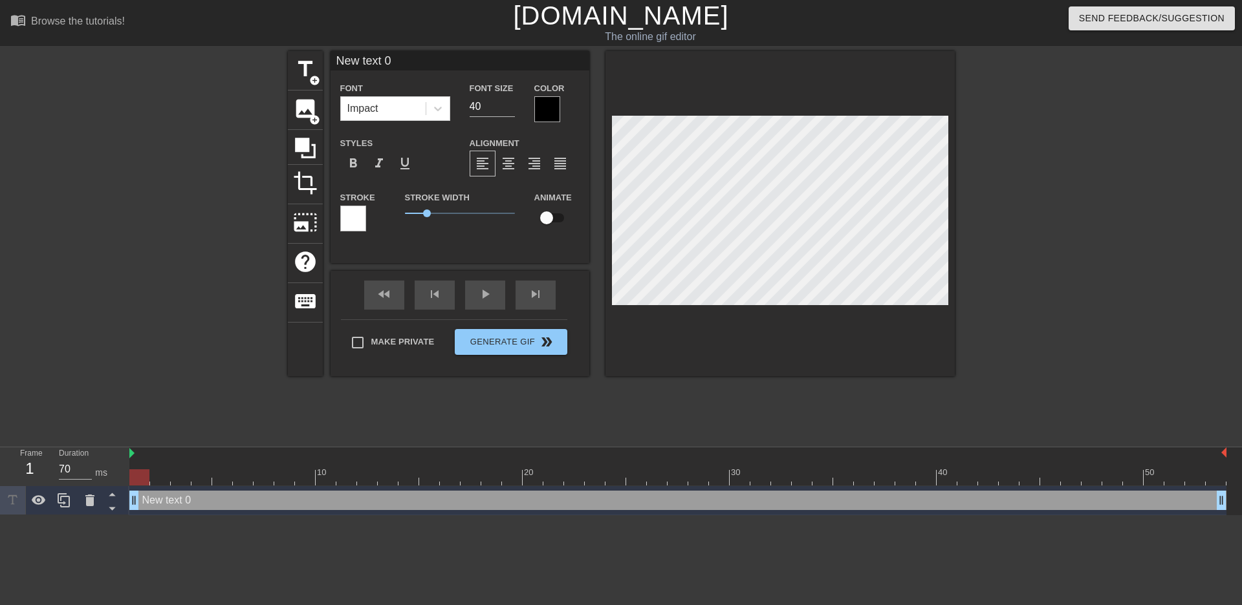
click at [720, 404] on div "title add_circle image add_circle crop photo_size_select_large help keyboard Ne…" at bounding box center [621, 245] width 667 height 388
click at [94, 499] on icon at bounding box center [90, 501] width 16 height 16
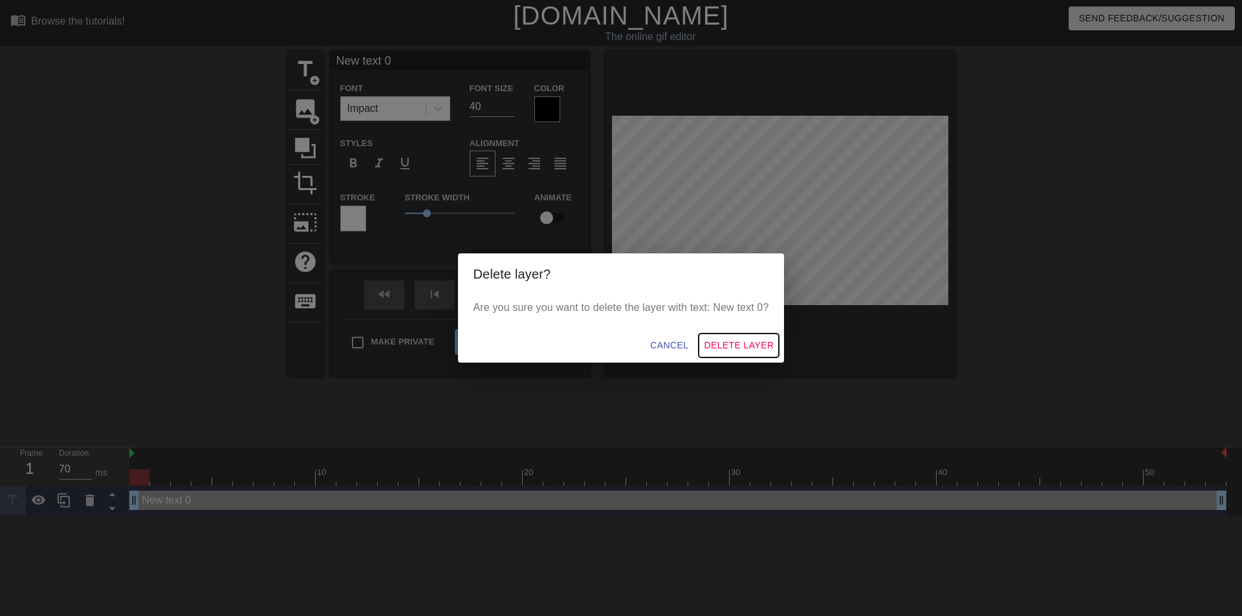
click at [760, 350] on span "Delete Layer" at bounding box center [739, 346] width 70 height 16
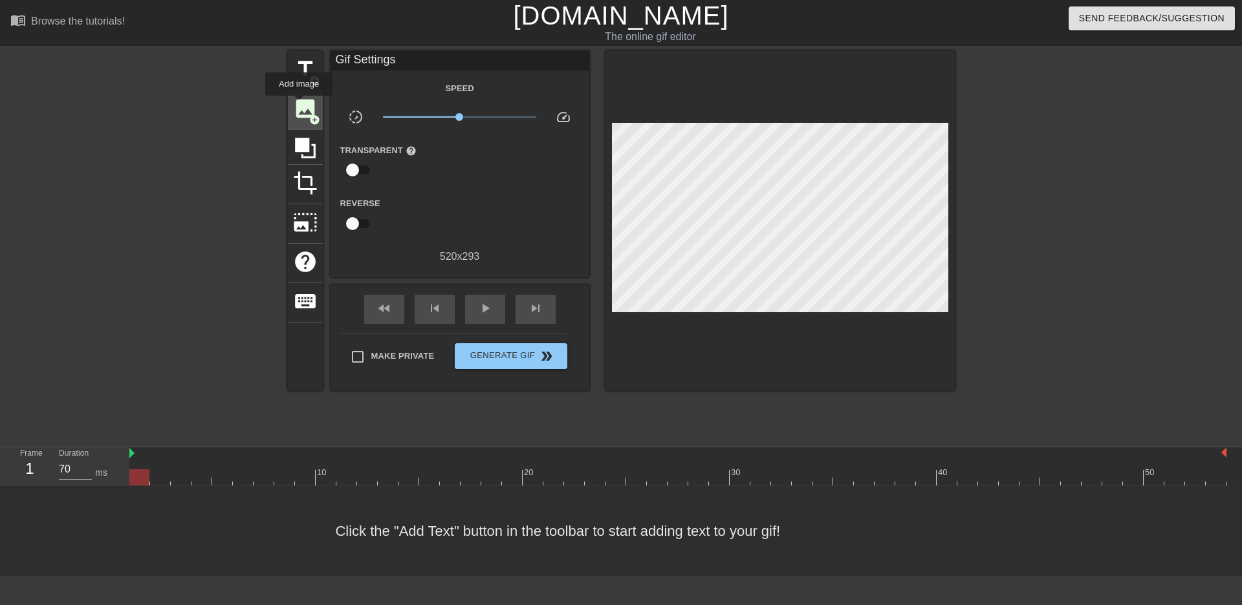
click at [299, 105] on span "image" at bounding box center [305, 108] width 25 height 25
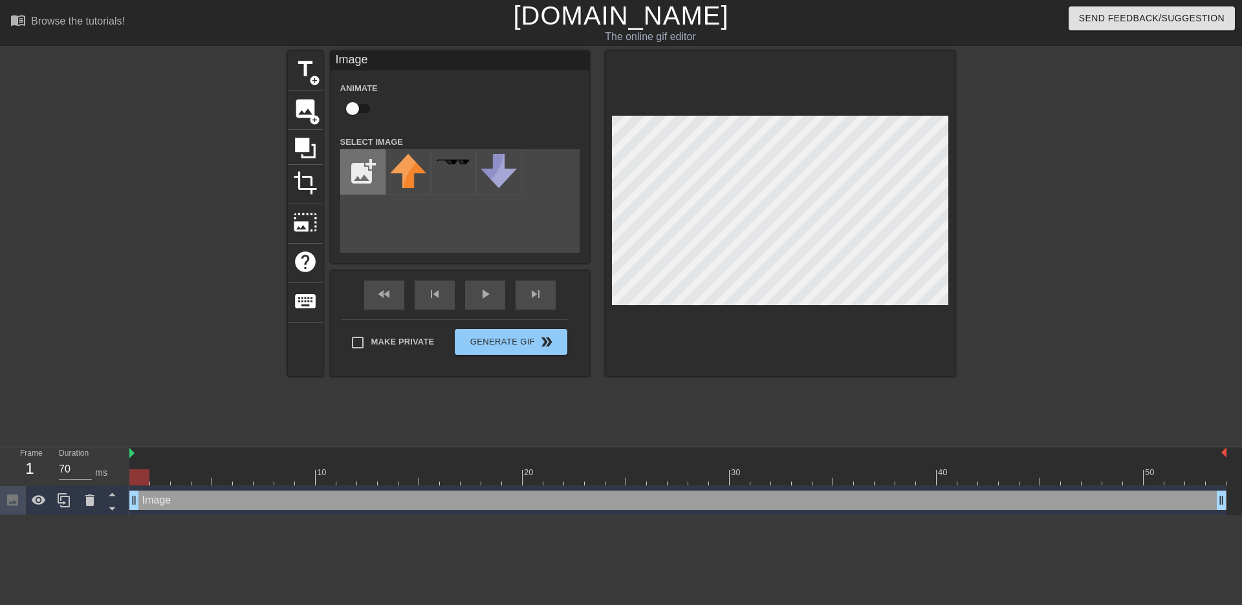
click at [361, 174] on input "file" at bounding box center [363, 172] width 44 height 44
type input "C:\fakepath\Capture.PNG"
click at [418, 179] on img at bounding box center [408, 166] width 36 height 25
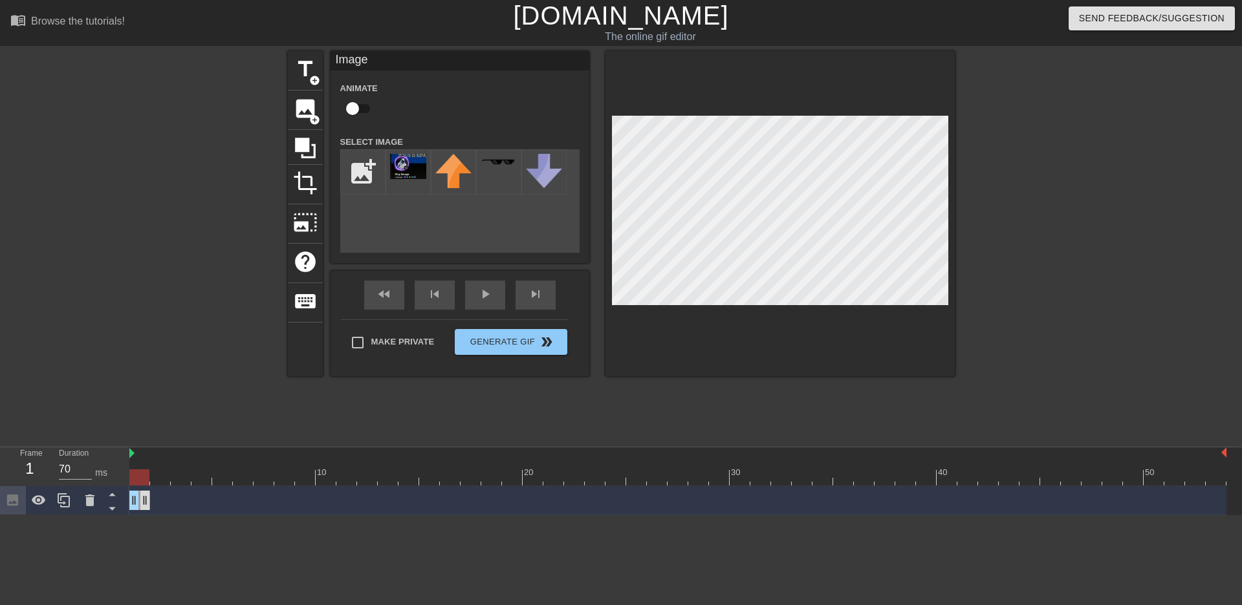
drag, startPoint x: 1221, startPoint y: 498, endPoint x: 149, endPoint y: 504, distance: 1071.7
click at [150, 504] on div "Image drag_handle drag_handle" at bounding box center [677, 500] width 1097 height 19
drag, startPoint x: 143, startPoint y: 503, endPoint x: 51, endPoint y: 517, distance: 92.8
click at [52, 515] on html "menu_book Browse the tutorials! Gifntext.com The online gif editor Send Feedbac…" at bounding box center [621, 257] width 1242 height 515
drag, startPoint x: 141, startPoint y: 503, endPoint x: 22, endPoint y: 519, distance: 120.2
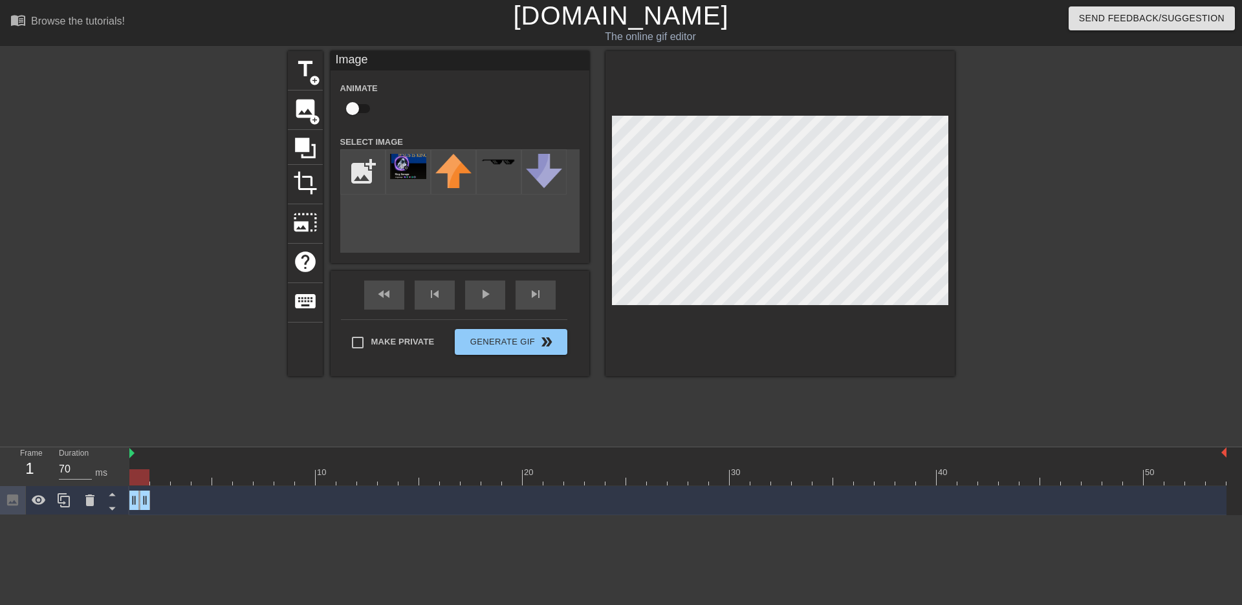
click at [23, 515] on html "menu_book Browse the tutorials! Gifntext.com The online gif editor Send Feedbac…" at bounding box center [621, 257] width 1242 height 515
click at [424, 430] on div "title add_circle image add_circle crop photo_size_select_large help keyboard Im…" at bounding box center [621, 245] width 667 height 388
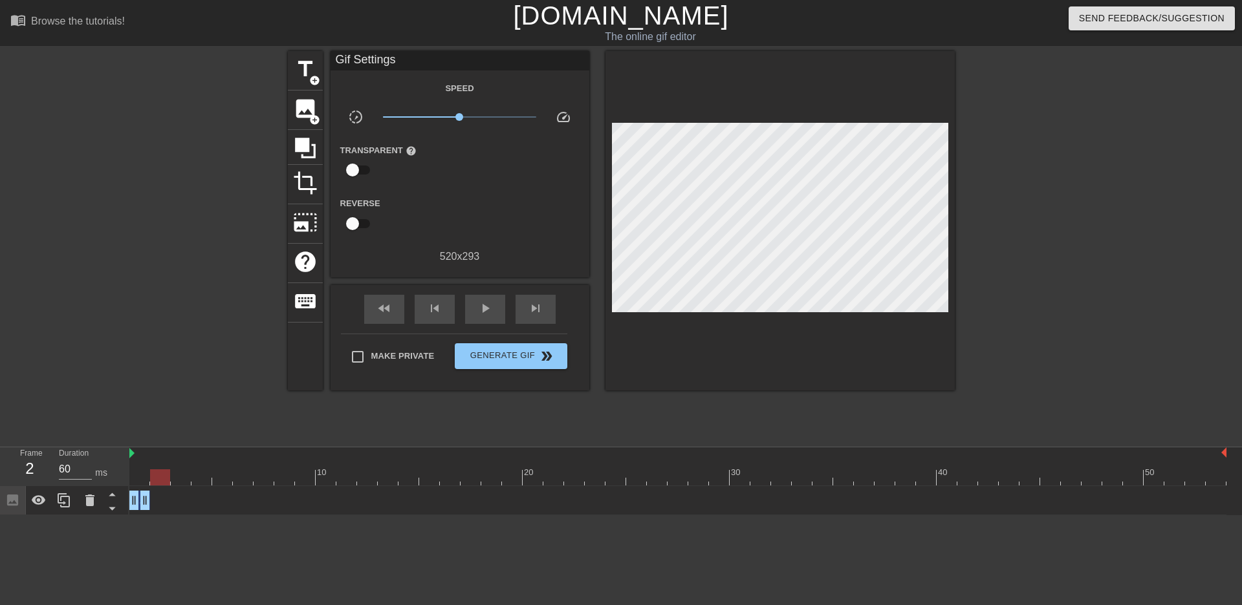
drag, startPoint x: 135, startPoint y: 475, endPoint x: 156, endPoint y: 475, distance: 20.7
click at [156, 475] on div at bounding box center [160, 478] width 20 height 16
click at [302, 107] on span "image" at bounding box center [305, 108] width 25 height 25
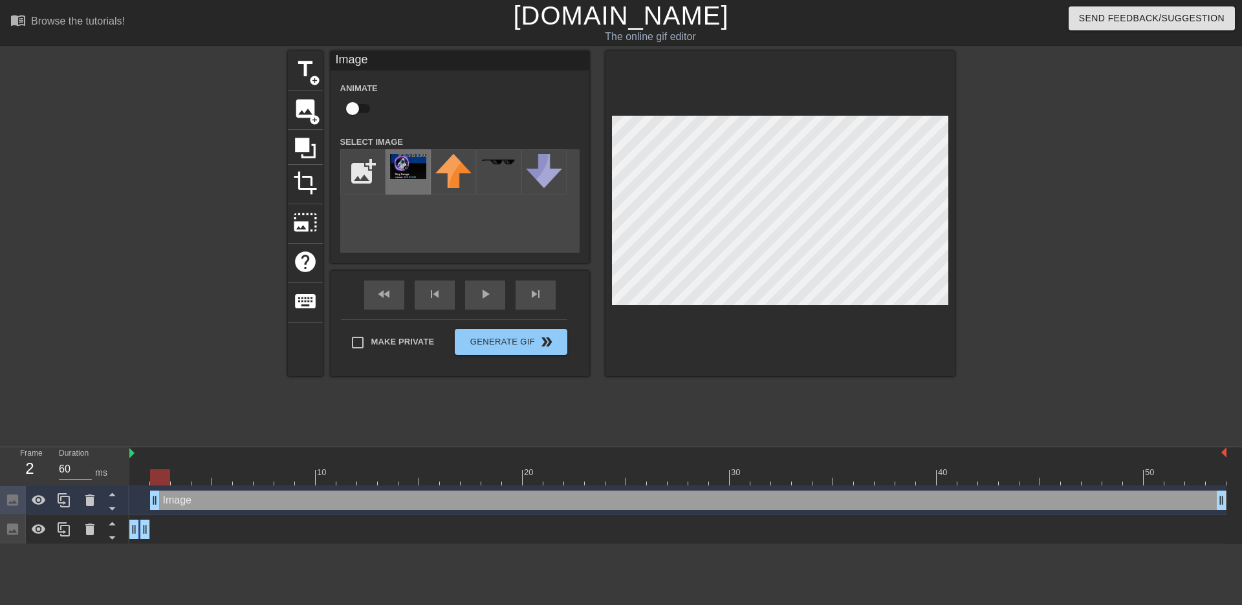
click at [413, 178] on img at bounding box center [408, 166] width 36 height 25
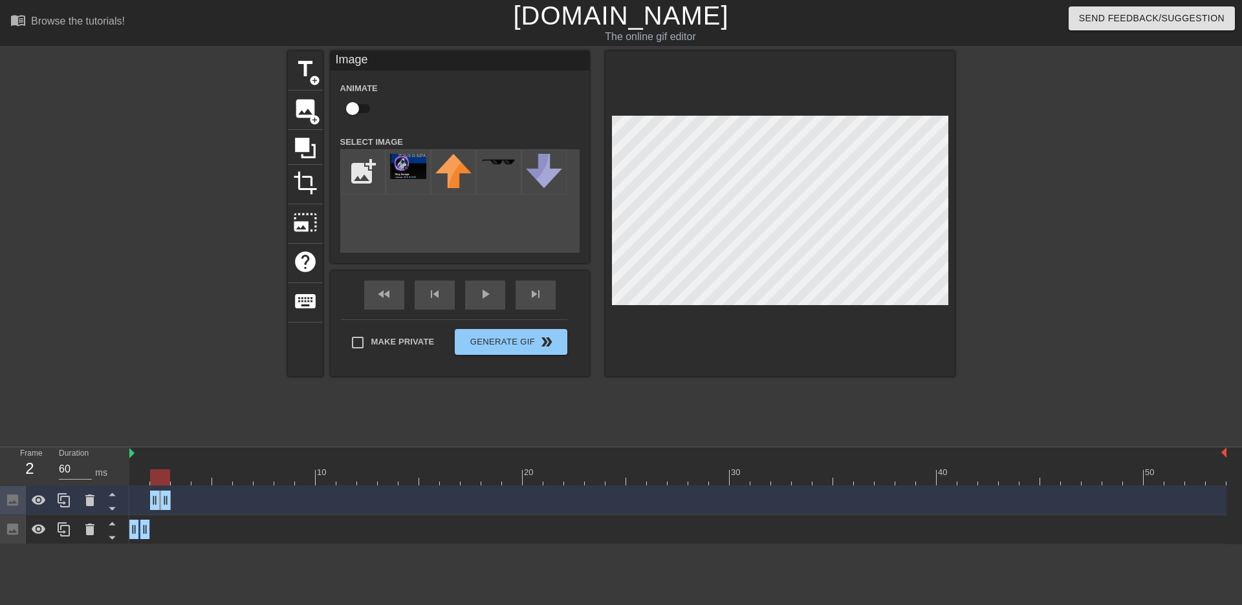
drag, startPoint x: 1224, startPoint y: 503, endPoint x: 166, endPoint y: 512, distance: 1057.4
click at [166, 512] on div "Image drag_handle drag_handle" at bounding box center [677, 500] width 1097 height 29
click at [162, 475] on div at bounding box center [160, 478] width 20 height 16
drag, startPoint x: 165, startPoint y: 479, endPoint x: 175, endPoint y: 480, distance: 10.4
click at [175, 480] on div at bounding box center [181, 478] width 20 height 16
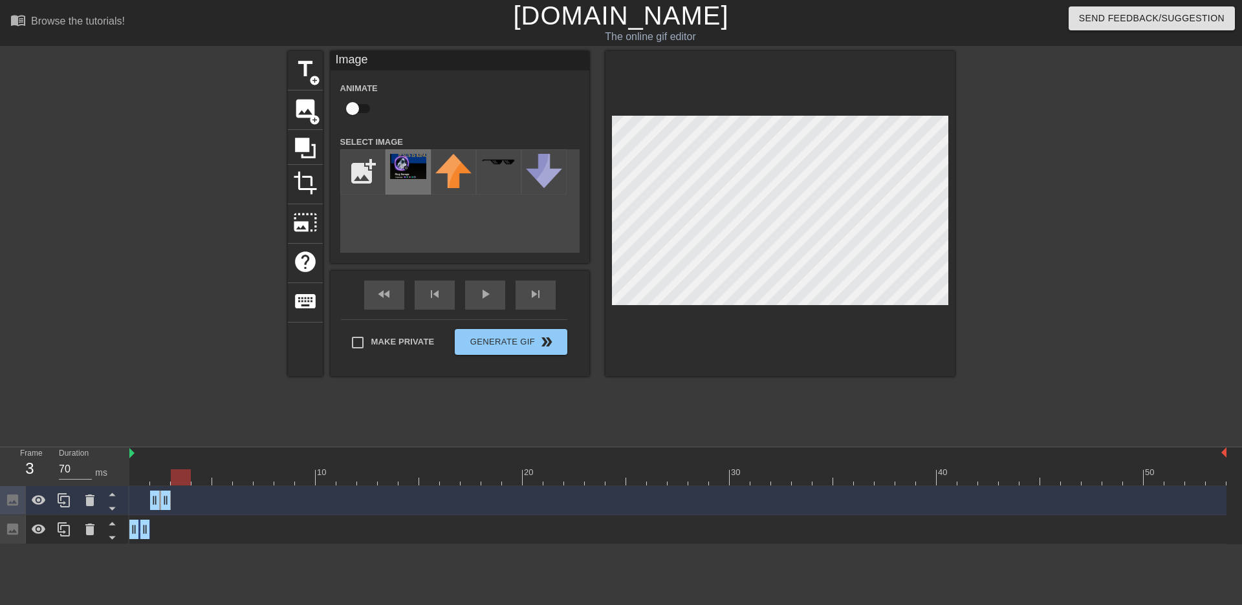
click at [414, 176] on img at bounding box center [408, 166] width 36 height 25
click at [415, 171] on img at bounding box center [408, 166] width 36 height 25
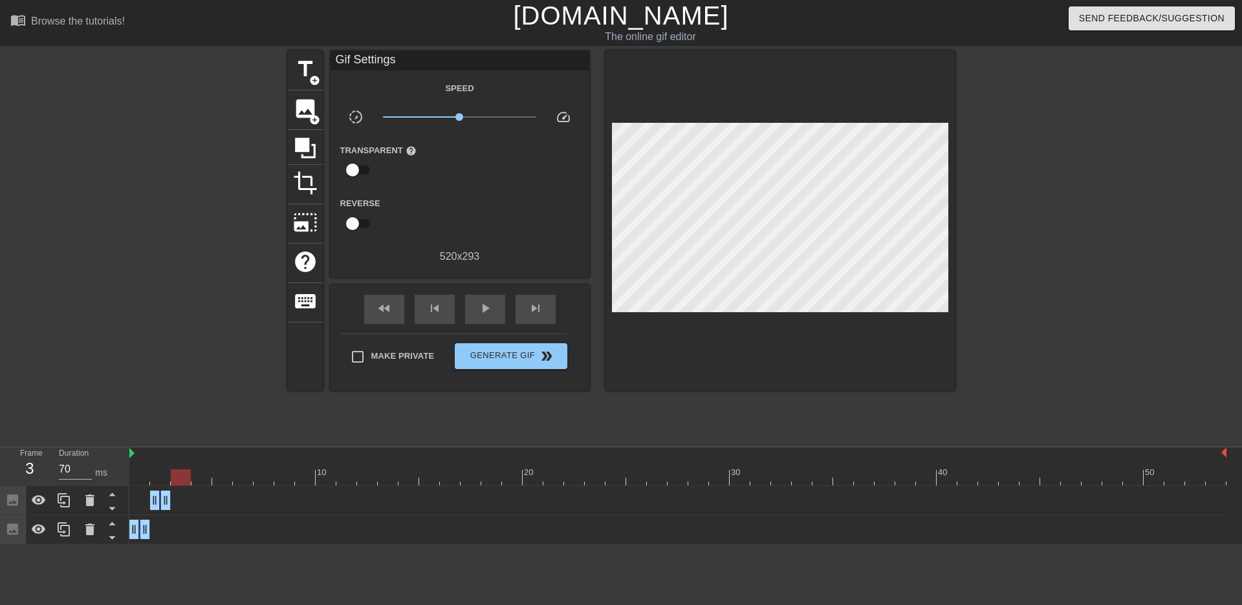
click at [254, 253] on div at bounding box center [175, 245] width 194 height 388
click at [173, 476] on div at bounding box center [181, 478] width 20 height 16
click at [299, 115] on span "image" at bounding box center [305, 108] width 25 height 25
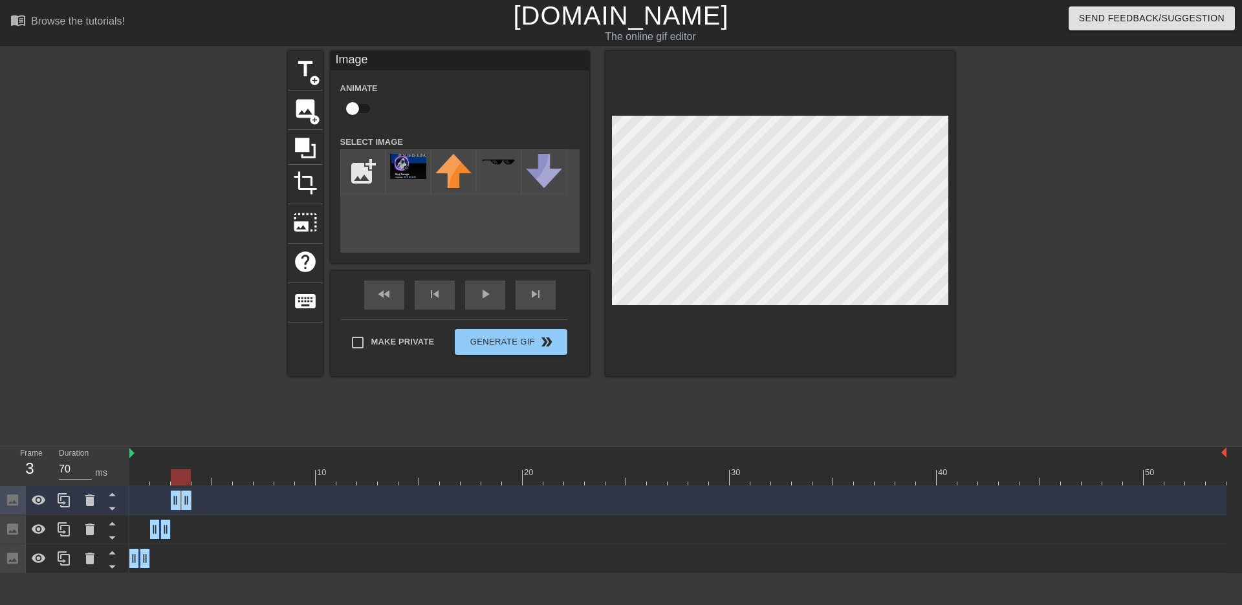
drag, startPoint x: 1219, startPoint y: 499, endPoint x: 192, endPoint y: 504, distance: 1027.0
click at [192, 504] on div "Image drag_handle drag_handle" at bounding box center [677, 500] width 1097 height 19
click at [419, 169] on img at bounding box center [408, 166] width 36 height 25
click at [201, 275] on div at bounding box center [175, 245] width 194 height 388
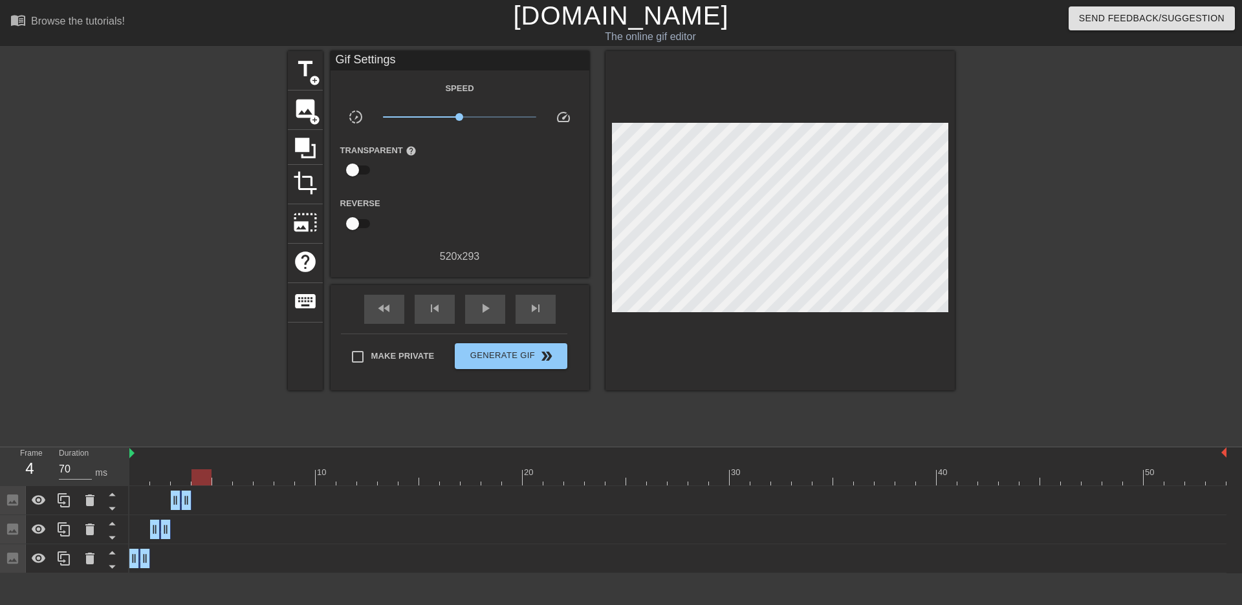
drag, startPoint x: 183, startPoint y: 473, endPoint x: 209, endPoint y: 474, distance: 25.9
click at [209, 474] on div at bounding box center [201, 478] width 20 height 16
click at [177, 319] on div at bounding box center [175, 245] width 194 height 388
click at [301, 141] on icon at bounding box center [305, 148] width 21 height 21
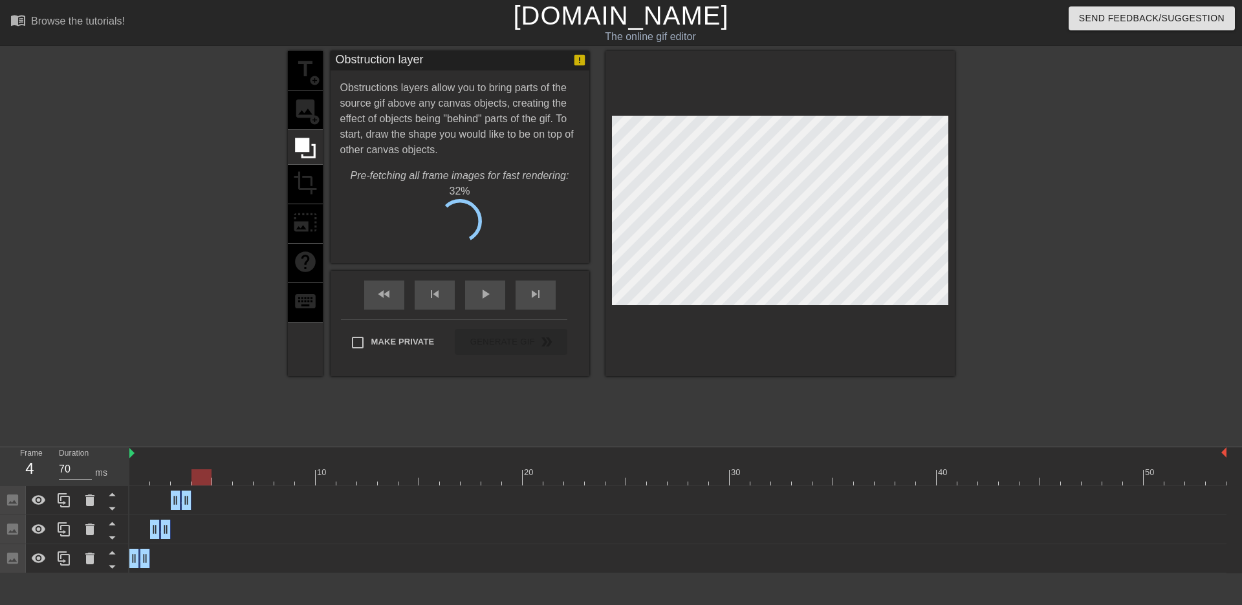
click at [301, 115] on div "title add_circle image add_circle crop photo_size_select_large help keyboard" at bounding box center [305, 213] width 35 height 325
click at [467, 171] on div "Brush Size 30" at bounding box center [459, 181] width 259 height 36
click at [393, 228] on span "Cancel" at bounding box center [394, 225] width 41 height 17
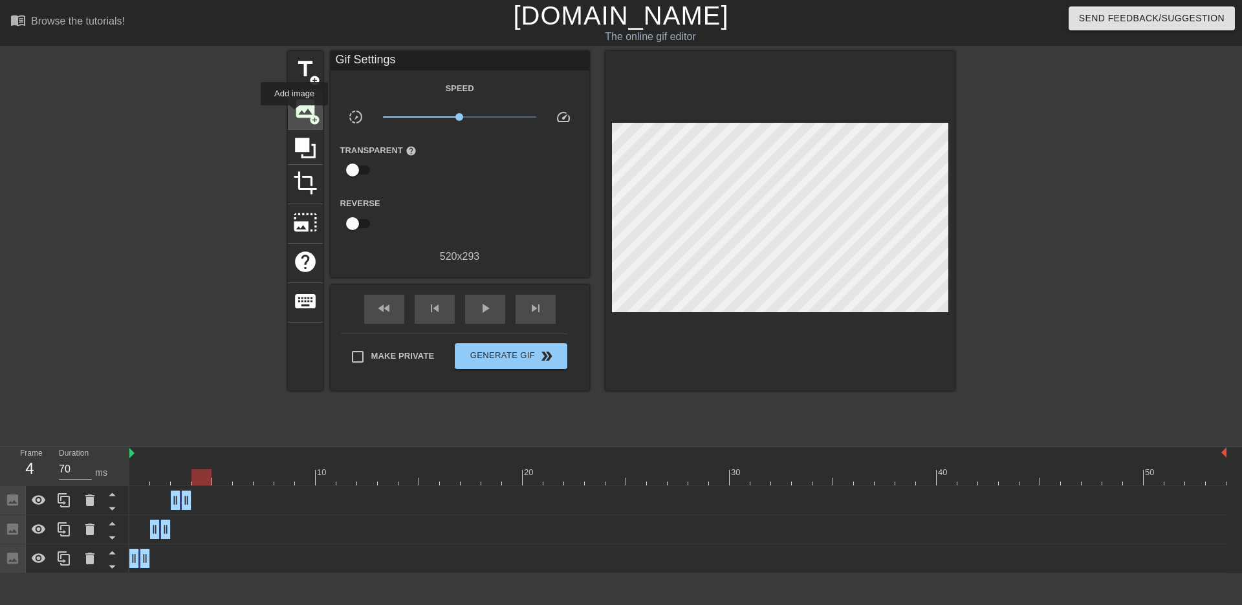
click at [305, 113] on span "image" at bounding box center [305, 108] width 25 height 25
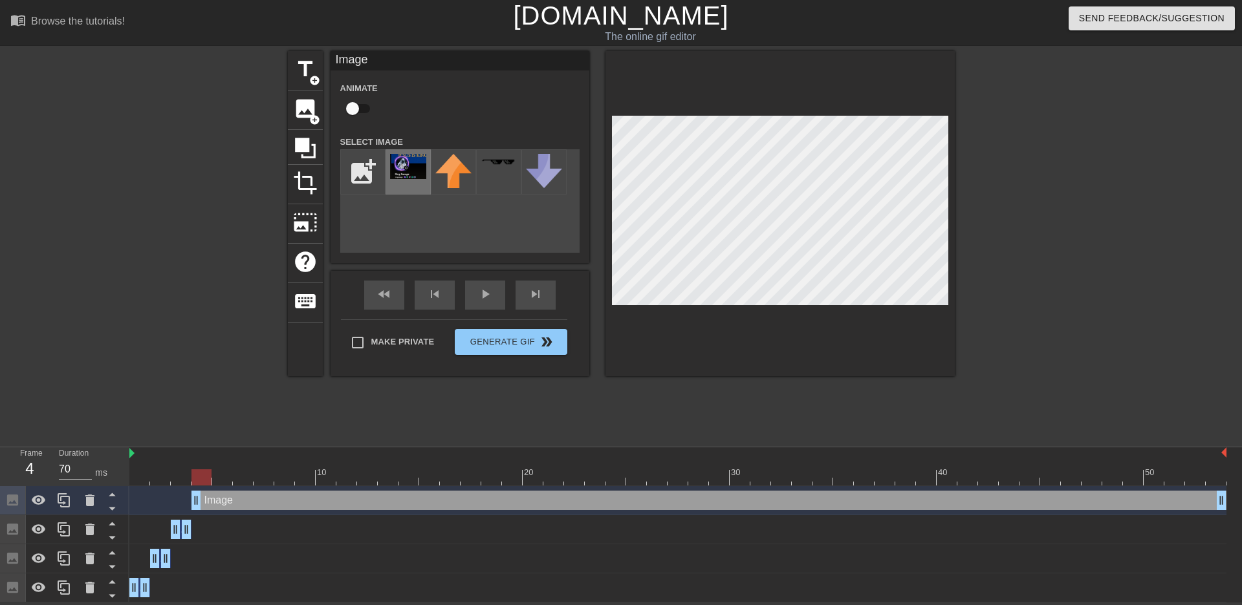
click at [408, 175] on img at bounding box center [408, 166] width 36 height 25
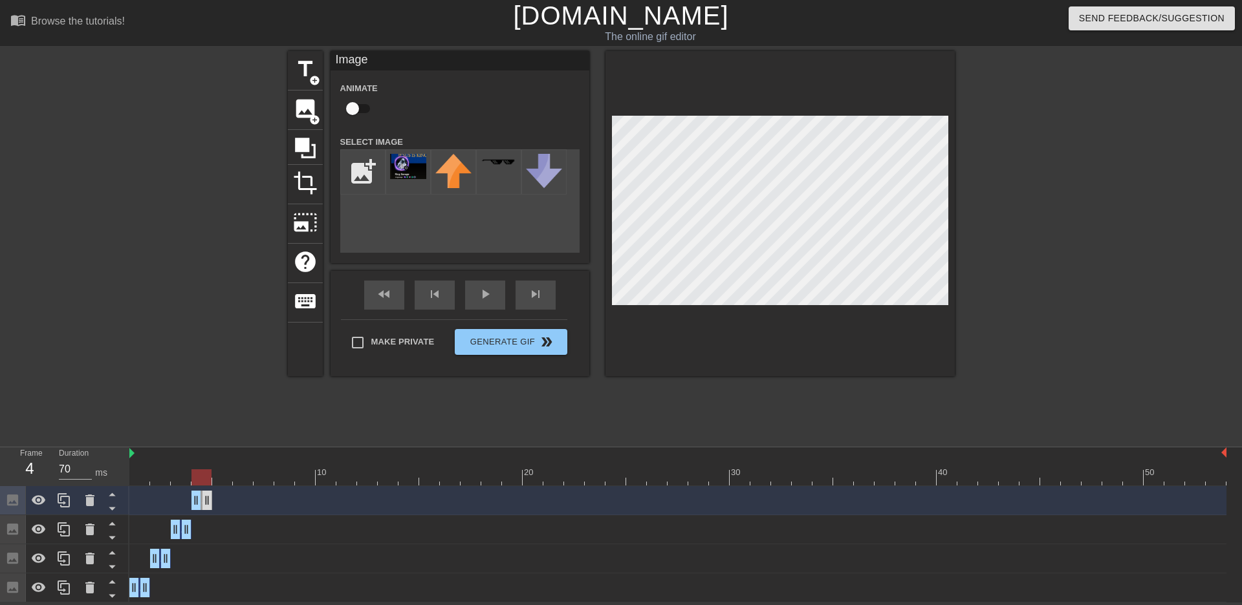
drag, startPoint x: 1222, startPoint y: 501, endPoint x: 208, endPoint y: 501, distance: 1014.7
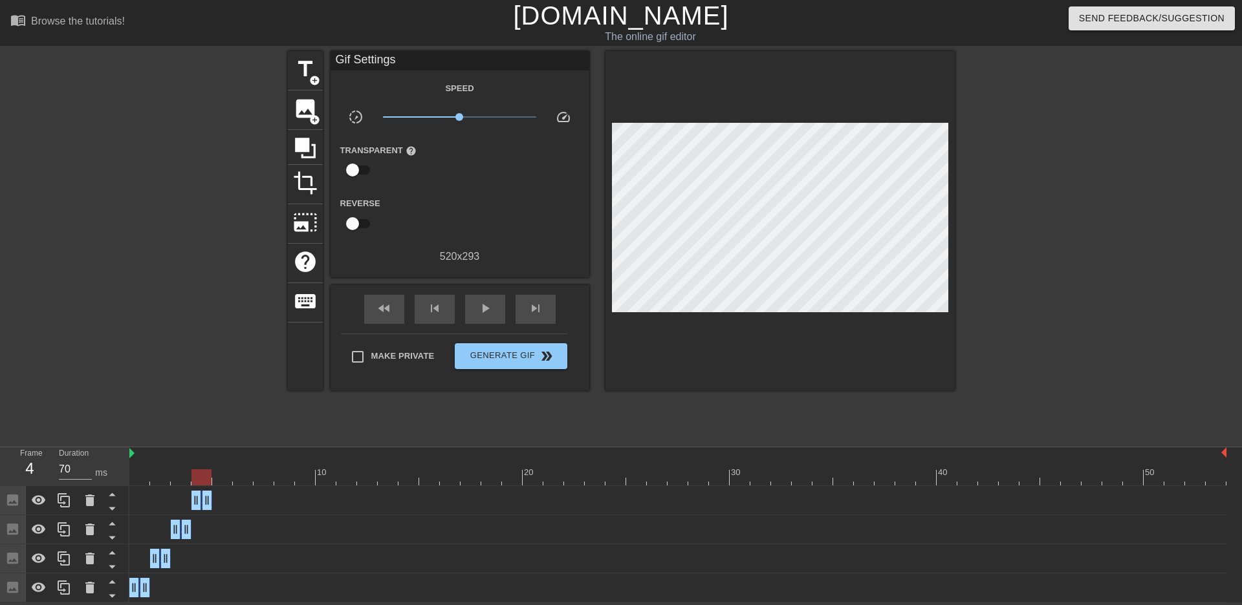
click at [107, 218] on div at bounding box center [175, 245] width 194 height 388
click at [220, 477] on div at bounding box center [677, 478] width 1097 height 16
click at [308, 114] on span "image" at bounding box center [305, 108] width 25 height 25
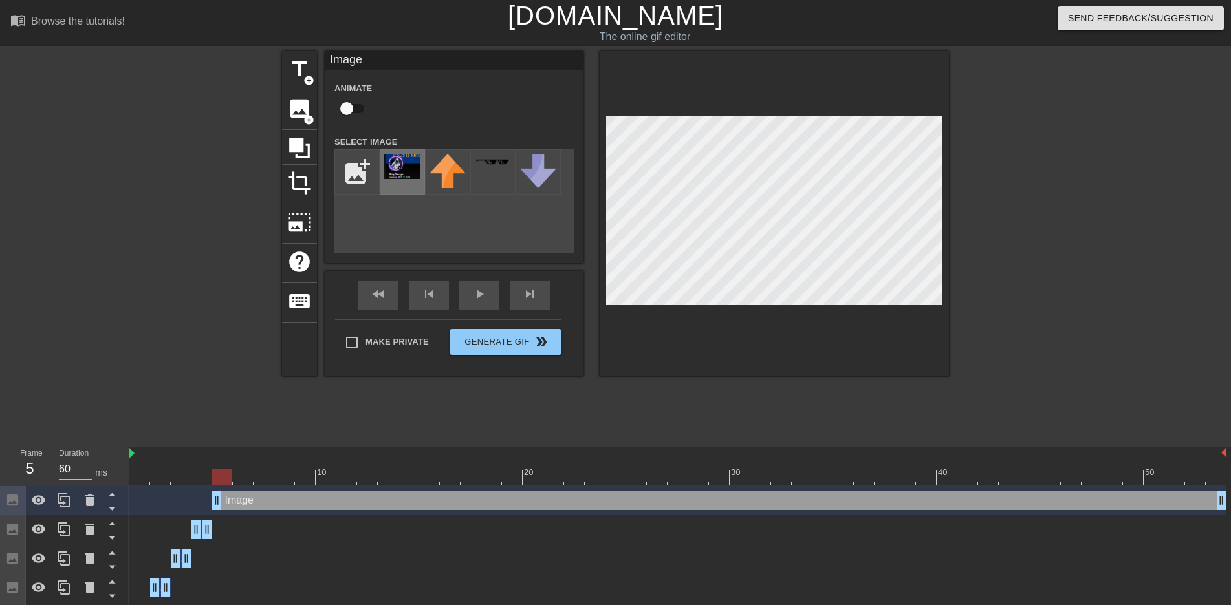
click at [396, 159] on img at bounding box center [402, 166] width 36 height 25
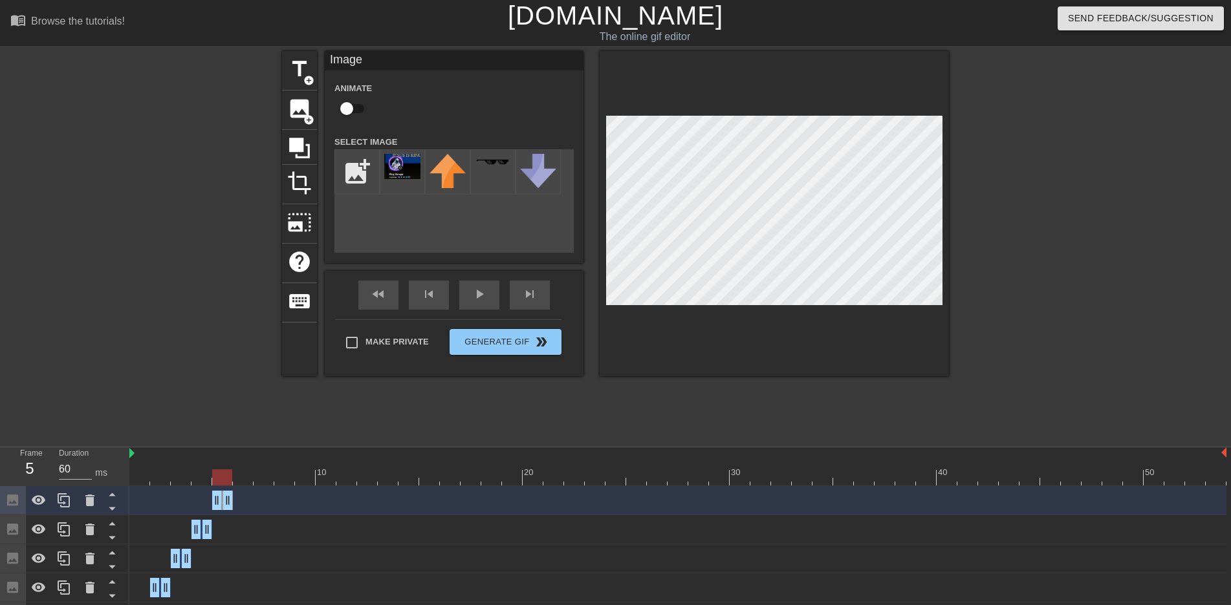
drag, startPoint x: 1222, startPoint y: 501, endPoint x: 227, endPoint y: 501, distance: 994.7
click at [1140, 227] on div at bounding box center [1061, 245] width 194 height 388
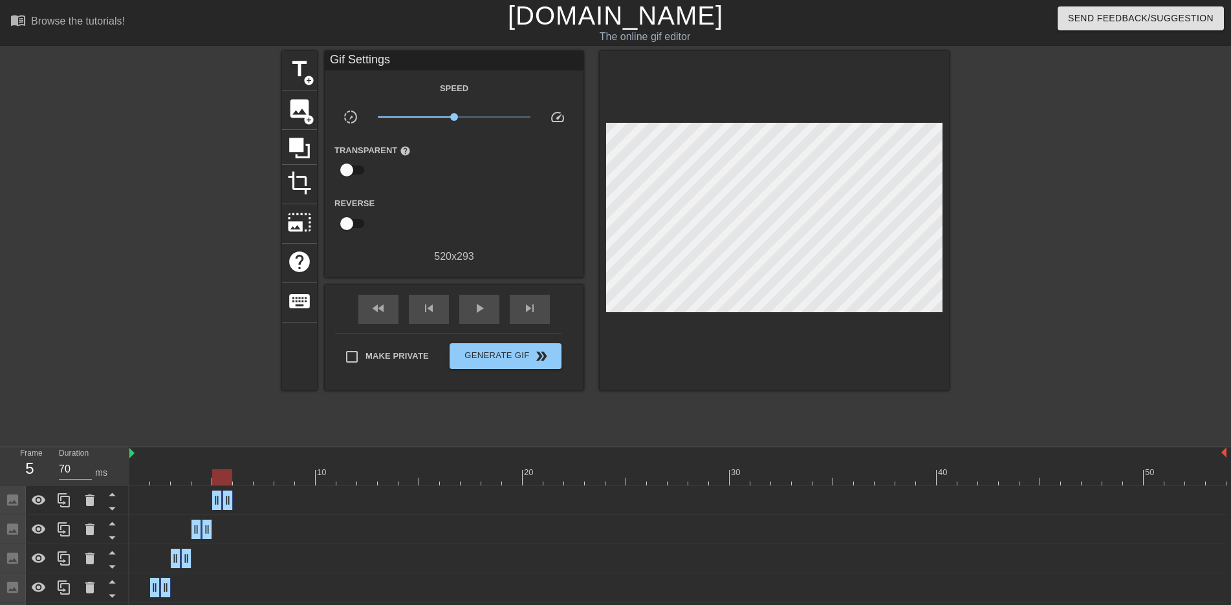
click at [246, 471] on div at bounding box center [677, 478] width 1097 height 16
click at [299, 113] on span "image" at bounding box center [299, 108] width 25 height 25
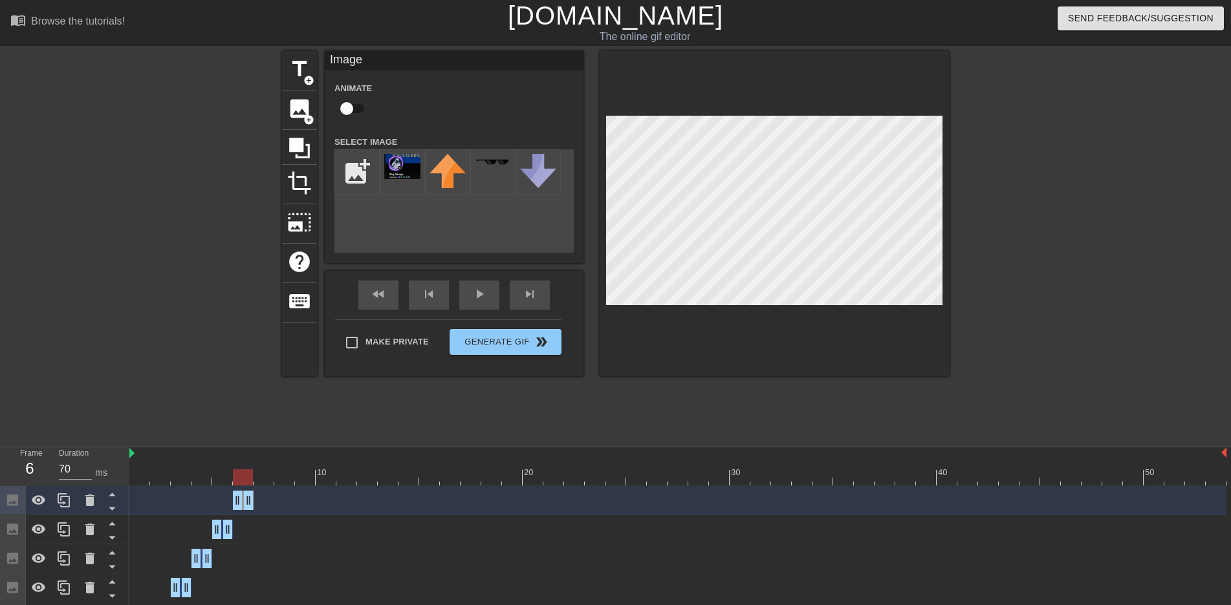
drag, startPoint x: 1220, startPoint y: 503, endPoint x: 243, endPoint y: 508, distance: 977.9
click at [409, 168] on img at bounding box center [402, 166] width 36 height 25
click at [291, 114] on span "image" at bounding box center [299, 108] width 25 height 25
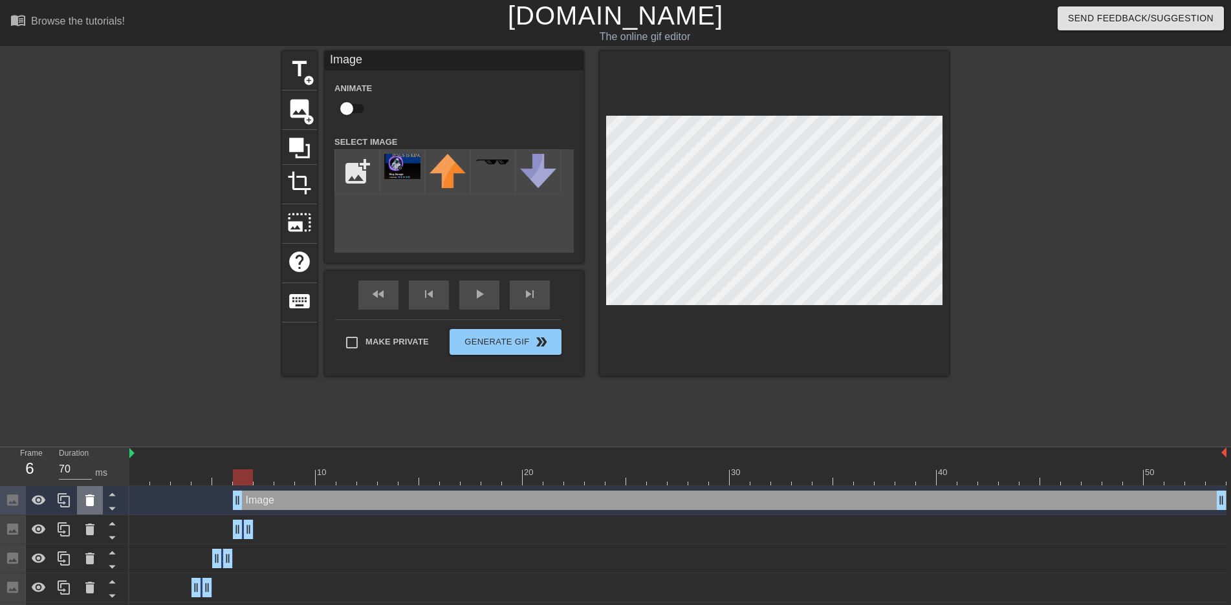
click at [89, 498] on icon at bounding box center [90, 501] width 16 height 16
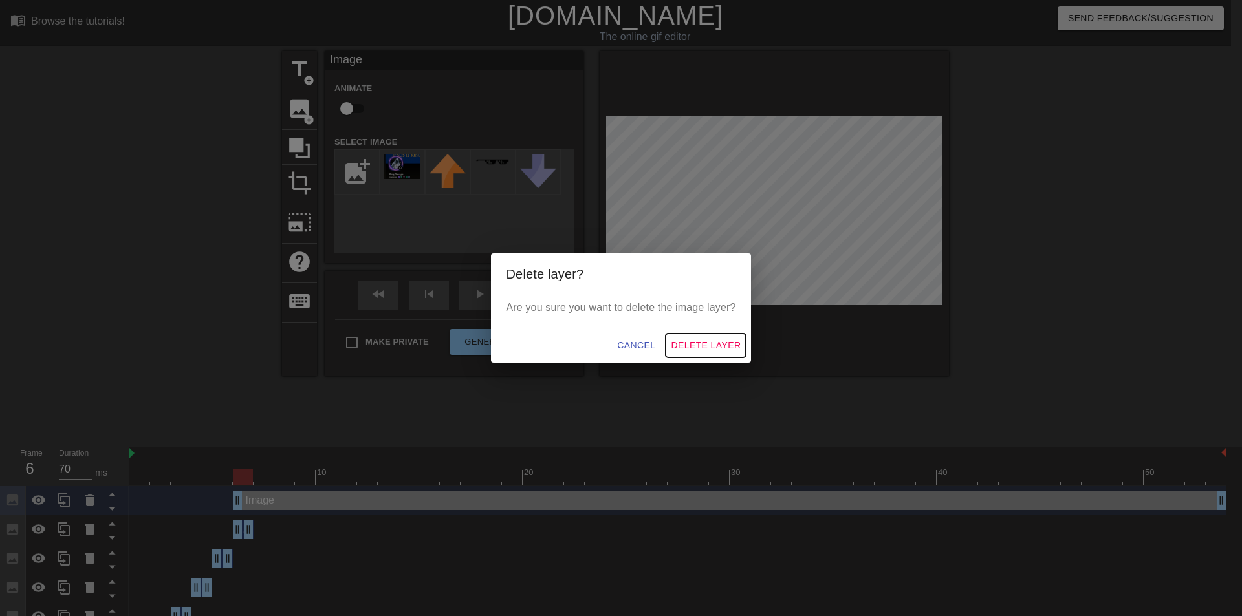
click at [705, 338] on span "Delete Layer" at bounding box center [706, 346] width 70 height 16
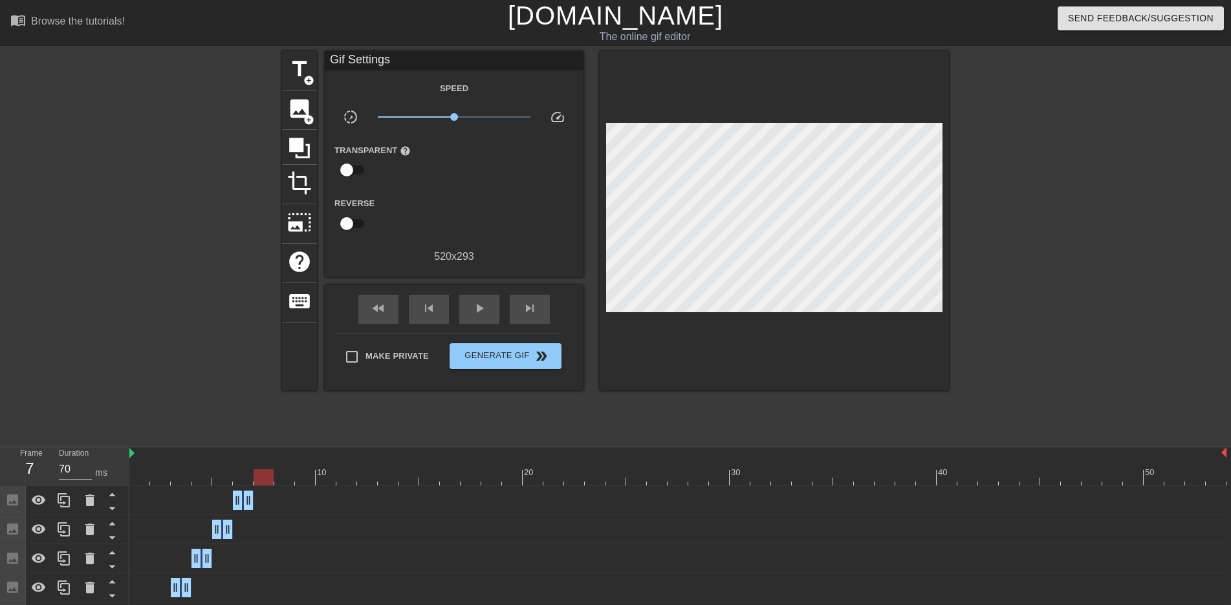
drag, startPoint x: 243, startPoint y: 478, endPoint x: 255, endPoint y: 477, distance: 13.0
click at [255, 477] on div at bounding box center [264, 478] width 20 height 16
click at [300, 117] on span "image" at bounding box center [299, 108] width 25 height 25
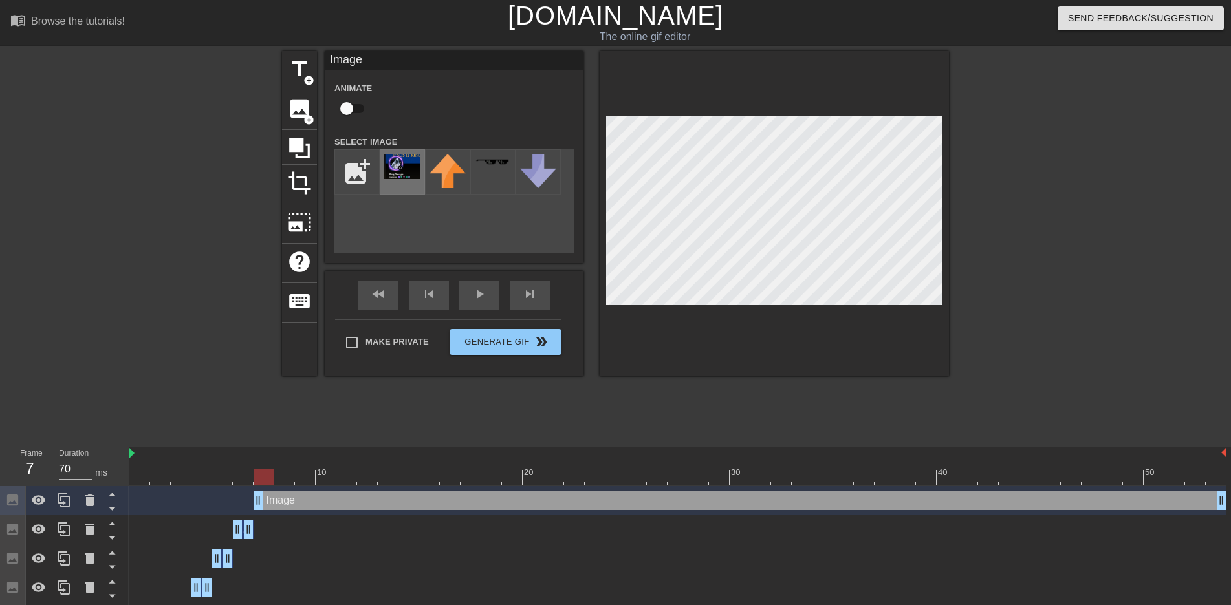
click at [403, 175] on img at bounding box center [402, 166] width 36 height 25
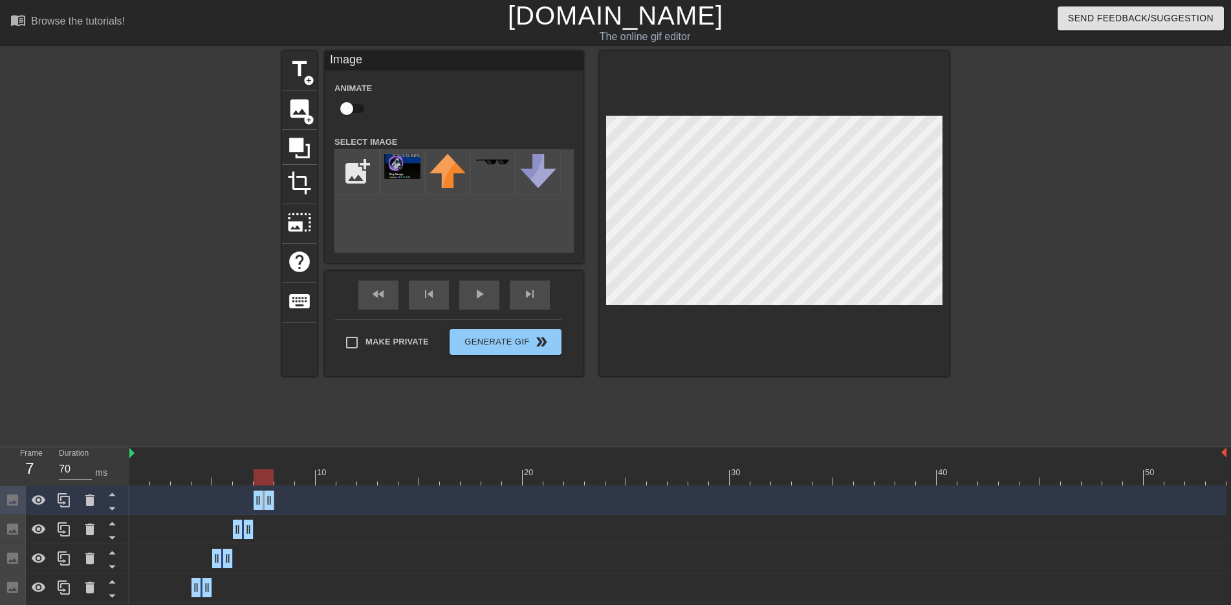
drag, startPoint x: 1224, startPoint y: 502, endPoint x: 254, endPoint y: 517, distance: 969.6
click at [254, 517] on div "Image drag_handle drag_handle Image drag_handle drag_handle Image drag_handle d…" at bounding box center [679, 588] width 1101 height 204
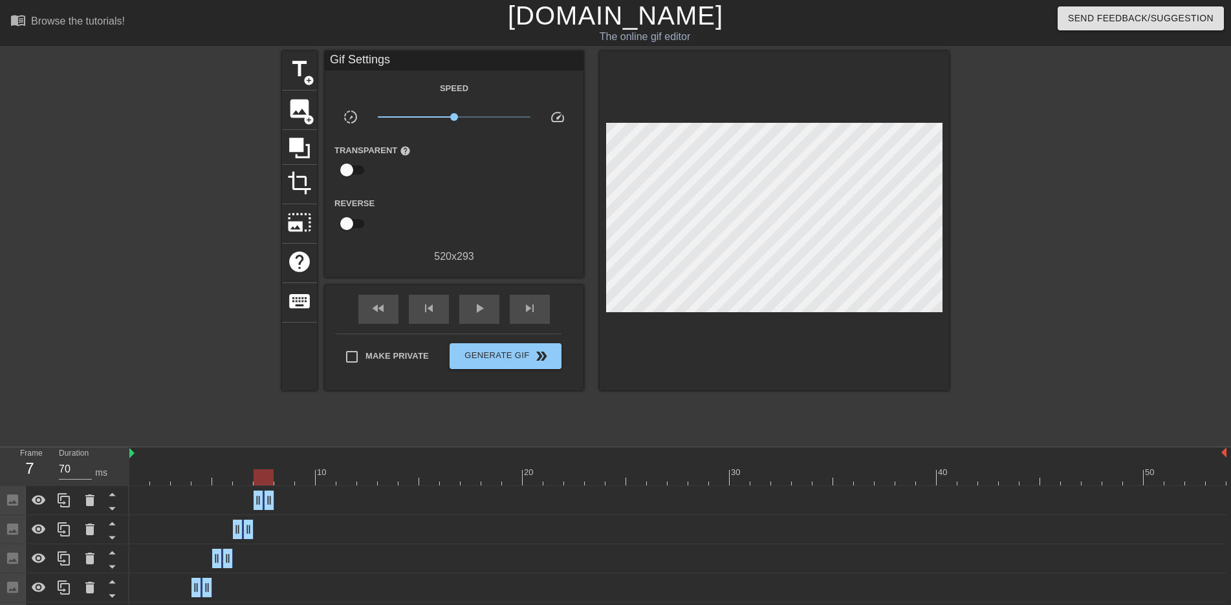
click at [1152, 219] on div at bounding box center [1061, 245] width 194 height 388
click at [284, 479] on div at bounding box center [677, 478] width 1097 height 16
click at [304, 476] on div at bounding box center [677, 478] width 1097 height 16
click at [287, 477] on div at bounding box center [677, 478] width 1097 height 16
click at [291, 113] on span "image" at bounding box center [299, 108] width 25 height 25
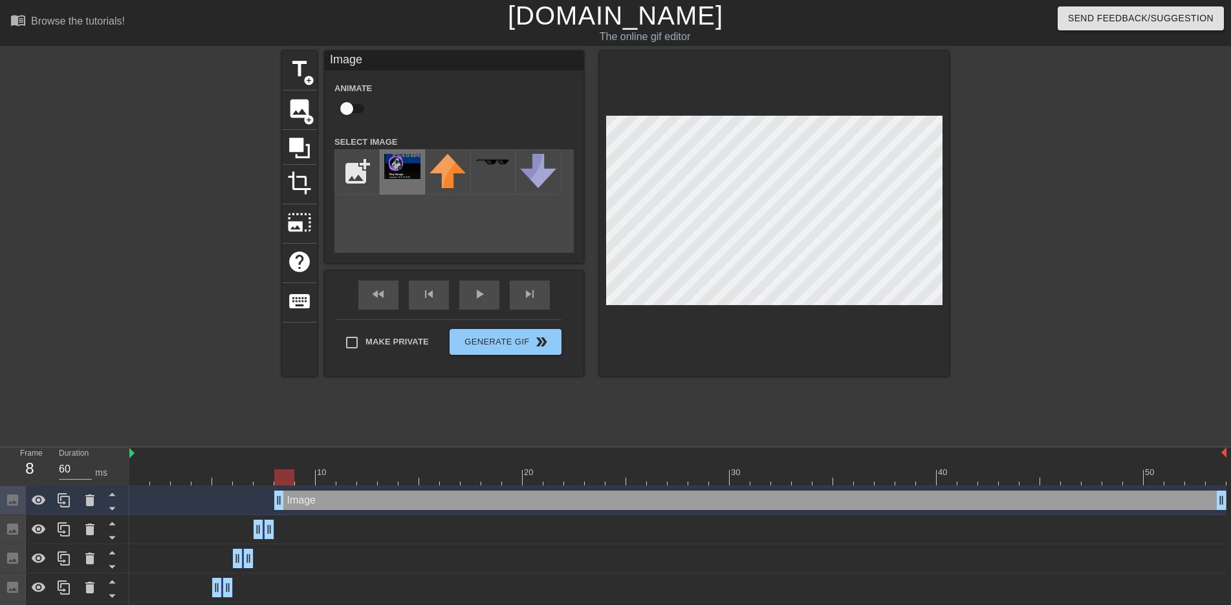
click at [416, 166] on img at bounding box center [402, 166] width 36 height 25
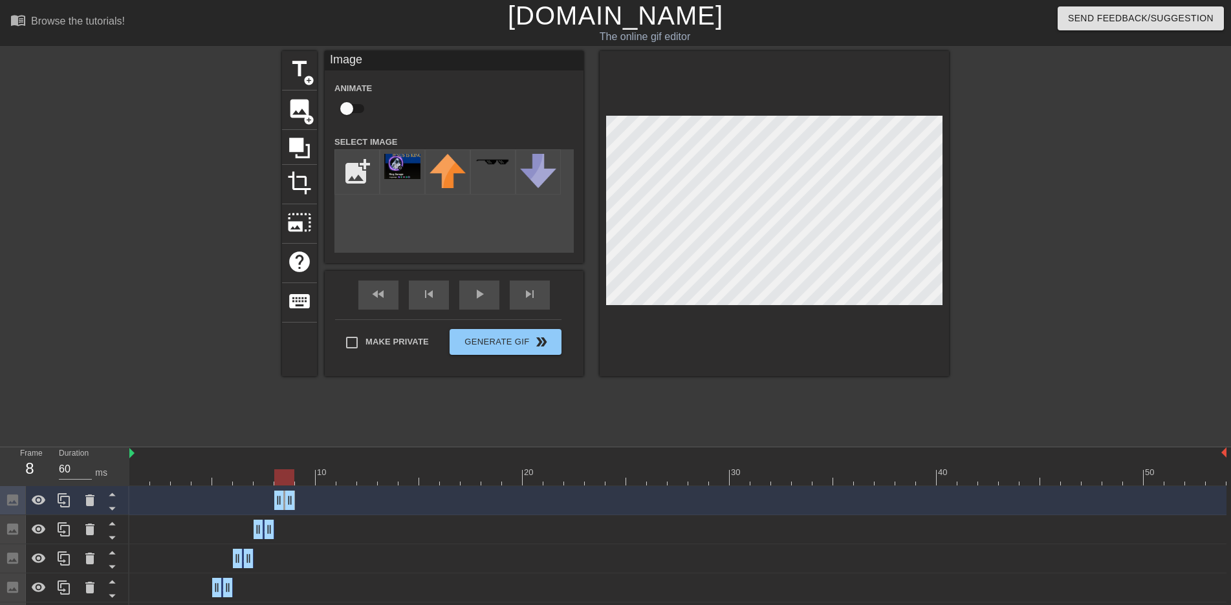
drag, startPoint x: 1220, startPoint y: 503, endPoint x: 266, endPoint y: 510, distance: 953.3
click at [266, 510] on div "Image drag_handle drag_handle" at bounding box center [677, 500] width 1097 height 29
click at [306, 475] on div at bounding box center [677, 478] width 1097 height 16
click at [667, 453] on div at bounding box center [677, 454] width 1097 height 13
click at [665, 429] on div "title add_circle image add_circle crop photo_size_select_large help keyboard Im…" at bounding box center [615, 245] width 667 height 388
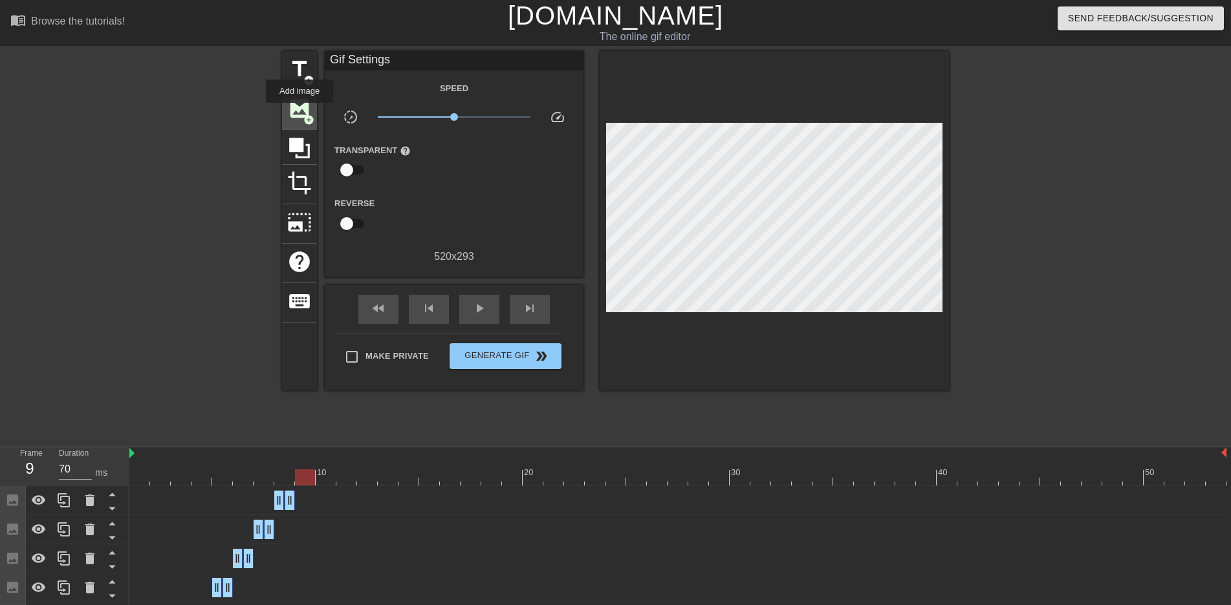
click at [299, 112] on span "image" at bounding box center [299, 108] width 25 height 25
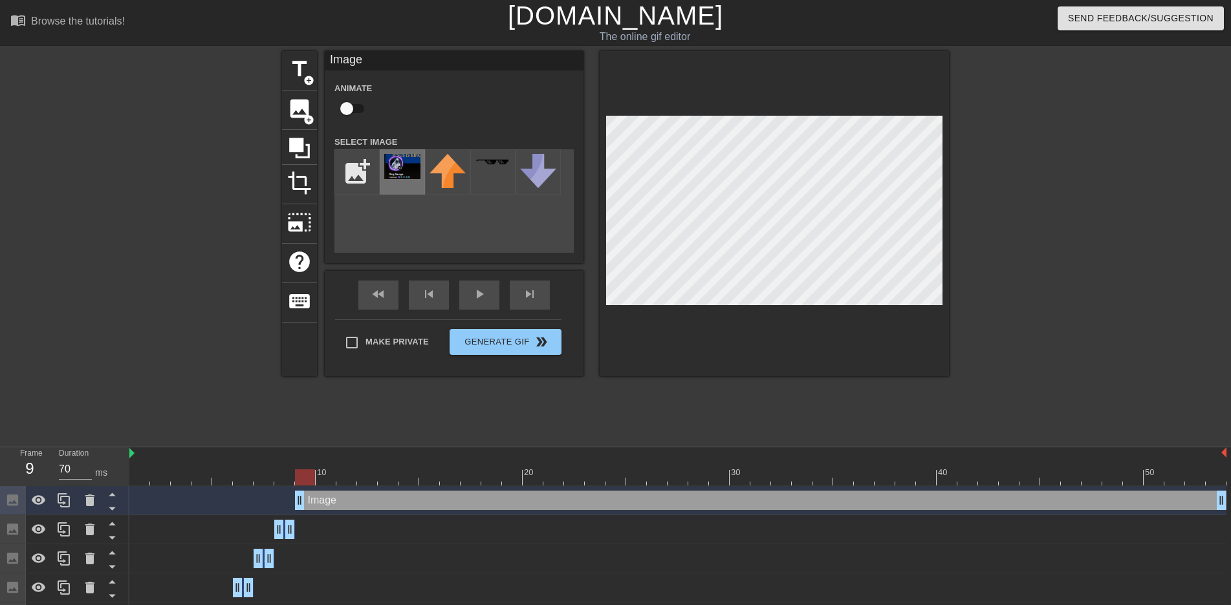
click at [406, 168] on img at bounding box center [402, 166] width 36 height 25
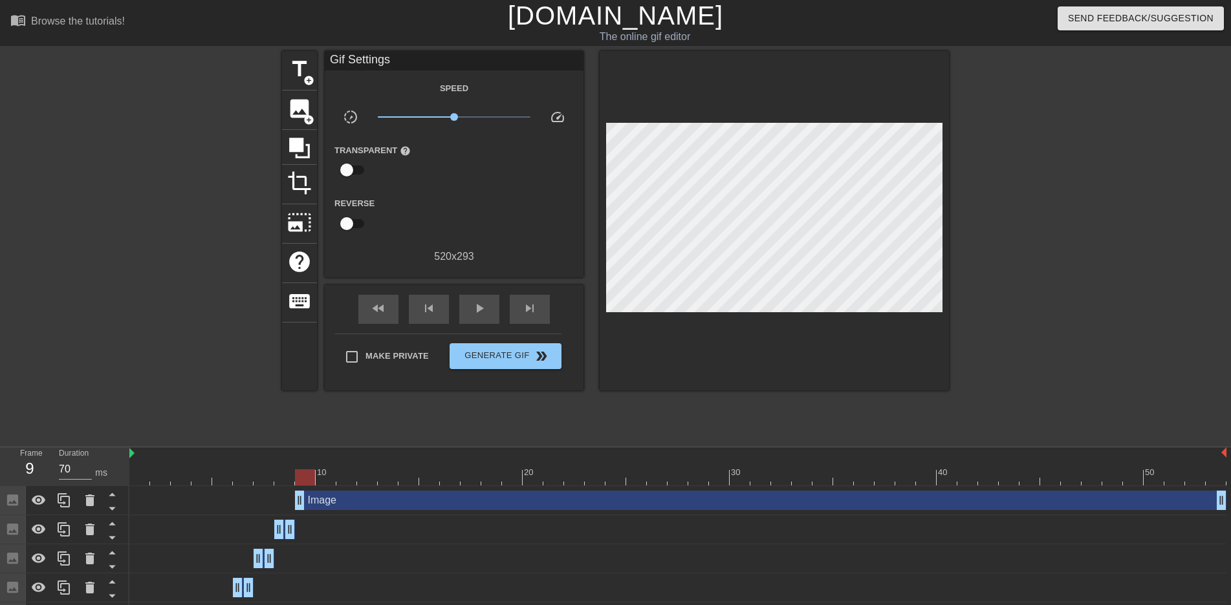
scroll to position [1, 0]
drag, startPoint x: 312, startPoint y: 471, endPoint x: 573, endPoint y: 471, distance: 261.3
click at [573, 471] on div at bounding box center [574, 477] width 20 height 16
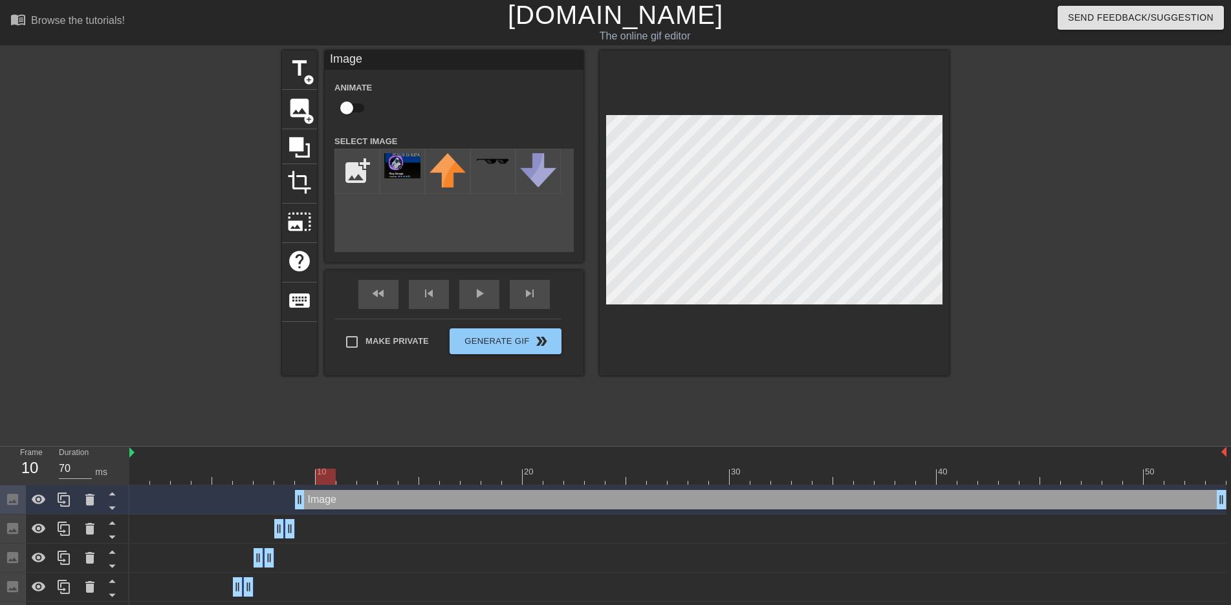
drag, startPoint x: 575, startPoint y: 473, endPoint x: 318, endPoint y: 474, distance: 256.8
click at [318, 474] on div at bounding box center [326, 477] width 20 height 16
drag, startPoint x: 323, startPoint y: 477, endPoint x: 928, endPoint y: 495, distance: 605.6
click at [928, 495] on div "10 20 30 40 50 Image drag_handle drag_handle Image drag_handle drag_handle Imag…" at bounding box center [679, 597] width 1101 height 301
type input "70"
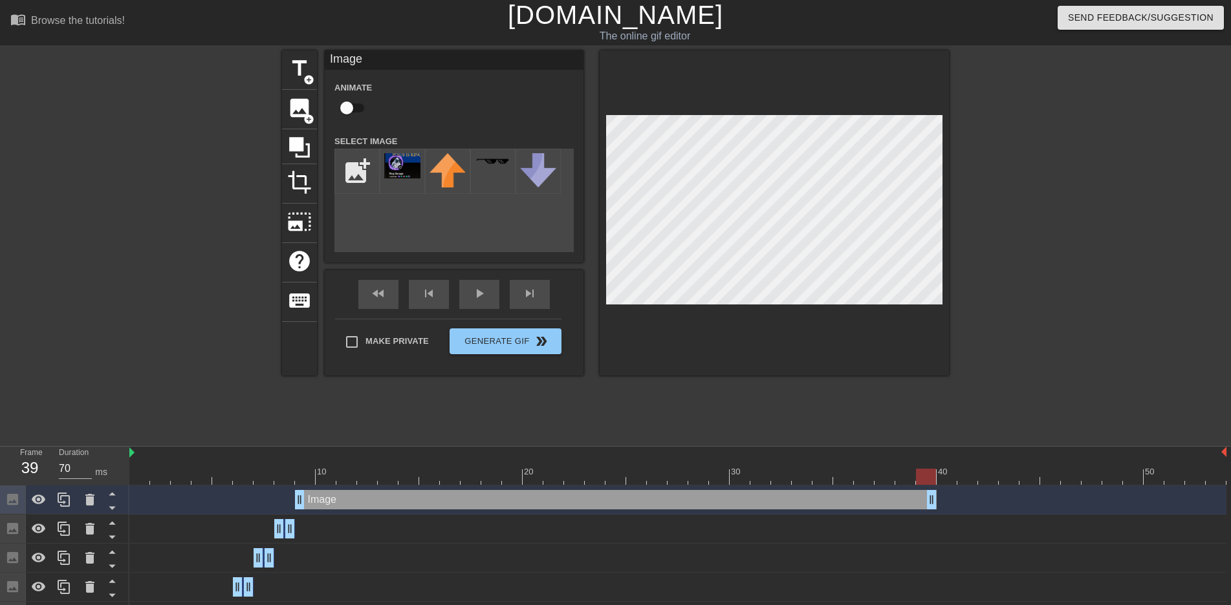
drag, startPoint x: 1220, startPoint y: 501, endPoint x: 936, endPoint y: 502, distance: 283.3
click at [936, 502] on div "Image drag_handle drag_handle" at bounding box center [677, 499] width 1097 height 19
click at [1059, 257] on div at bounding box center [1061, 244] width 194 height 388
click at [1093, 189] on div at bounding box center [1061, 244] width 194 height 388
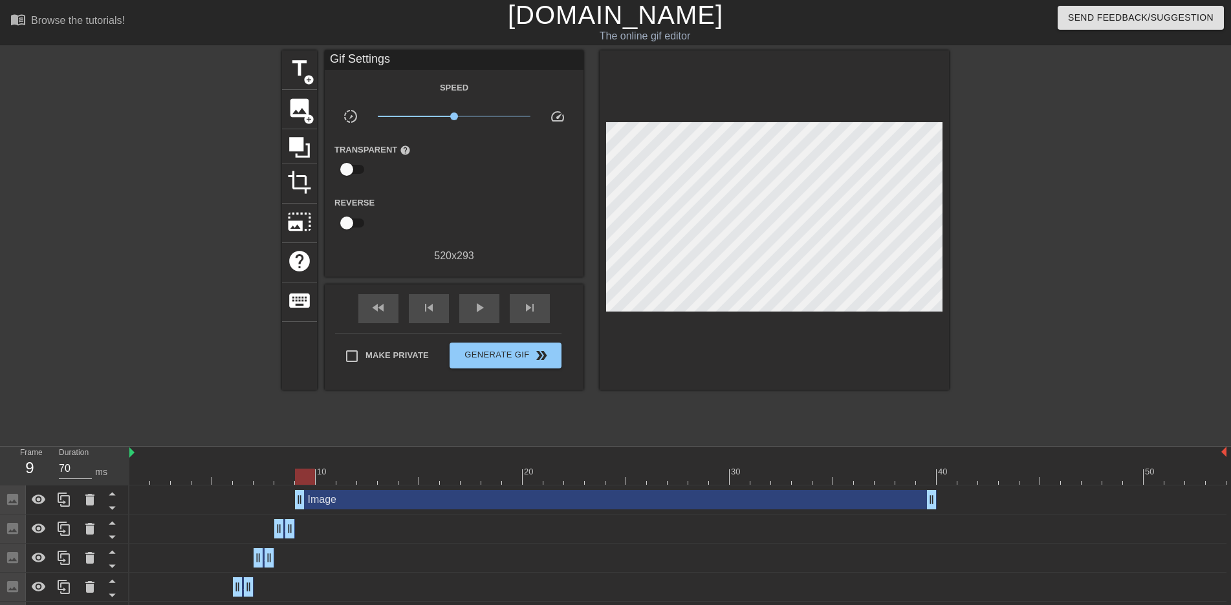
click at [305, 471] on div at bounding box center [677, 477] width 1097 height 16
click at [308, 106] on span "image" at bounding box center [299, 108] width 25 height 25
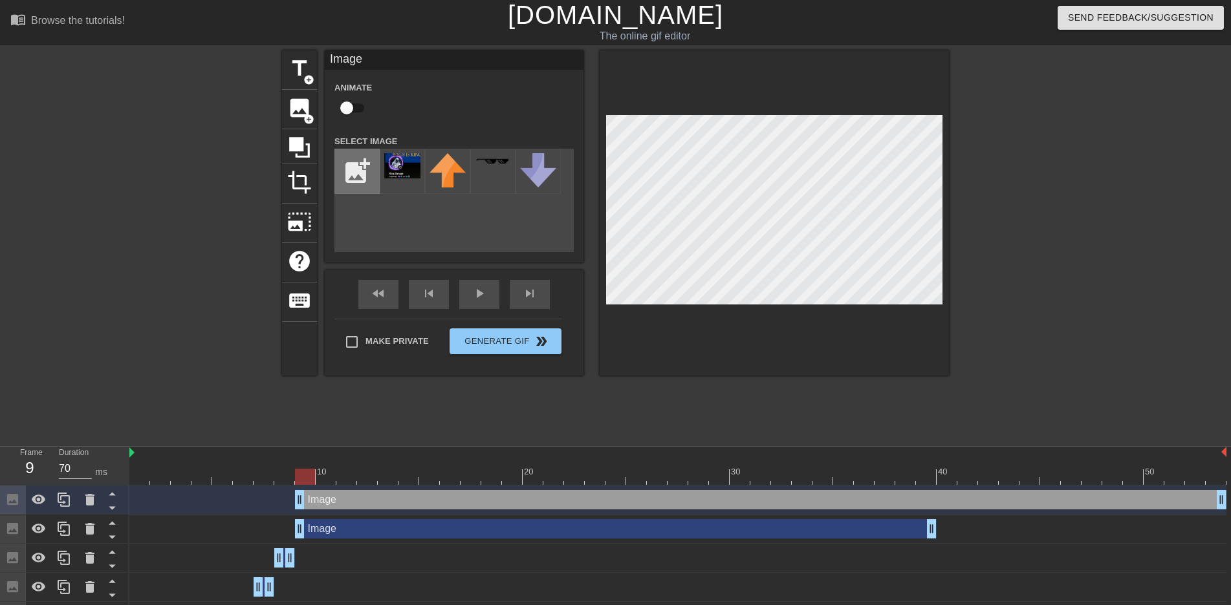
click at [368, 176] on input "file" at bounding box center [357, 171] width 44 height 44
type input "C:\fakepath\Capture23.PNG"
click at [407, 166] on img at bounding box center [402, 163] width 36 height 20
click at [1159, 275] on div "title add_circle image add_circle crop photo_size_select_large help keyboard Im…" at bounding box center [615, 244] width 1231 height 388
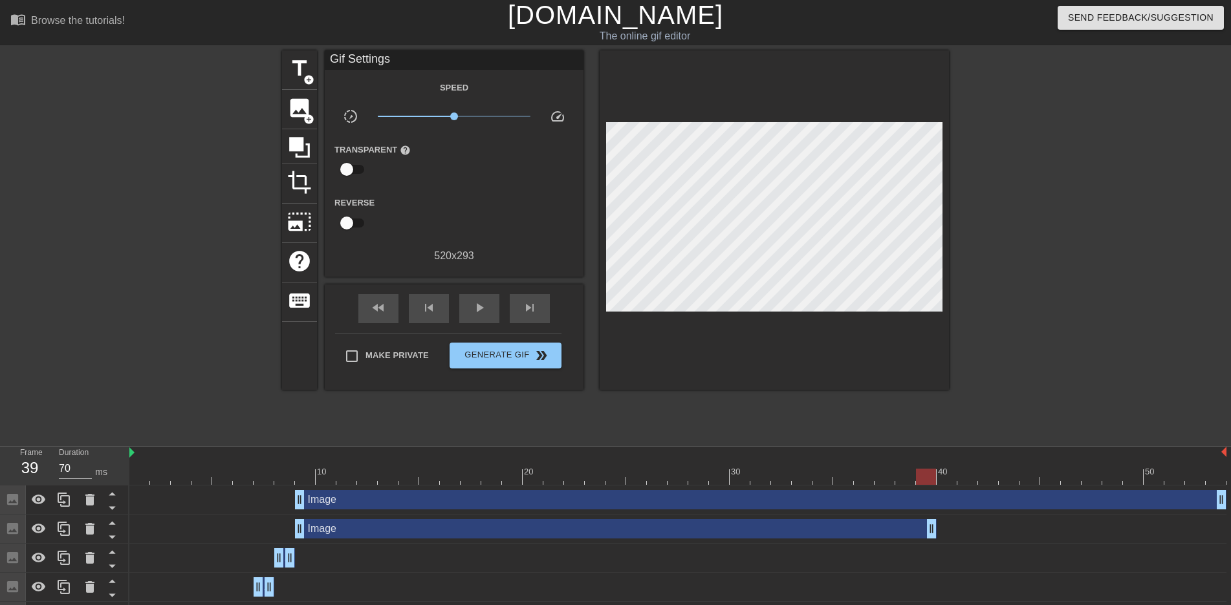
drag, startPoint x: 321, startPoint y: 473, endPoint x: 1188, endPoint y: 497, distance: 866.9
click at [930, 481] on div at bounding box center [926, 477] width 20 height 16
drag, startPoint x: 1223, startPoint y: 501, endPoint x: 938, endPoint y: 505, distance: 284.6
click at [938, 505] on div "Image drag_handle drag_handle" at bounding box center [677, 499] width 1097 height 19
click at [952, 475] on div at bounding box center [677, 477] width 1097 height 16
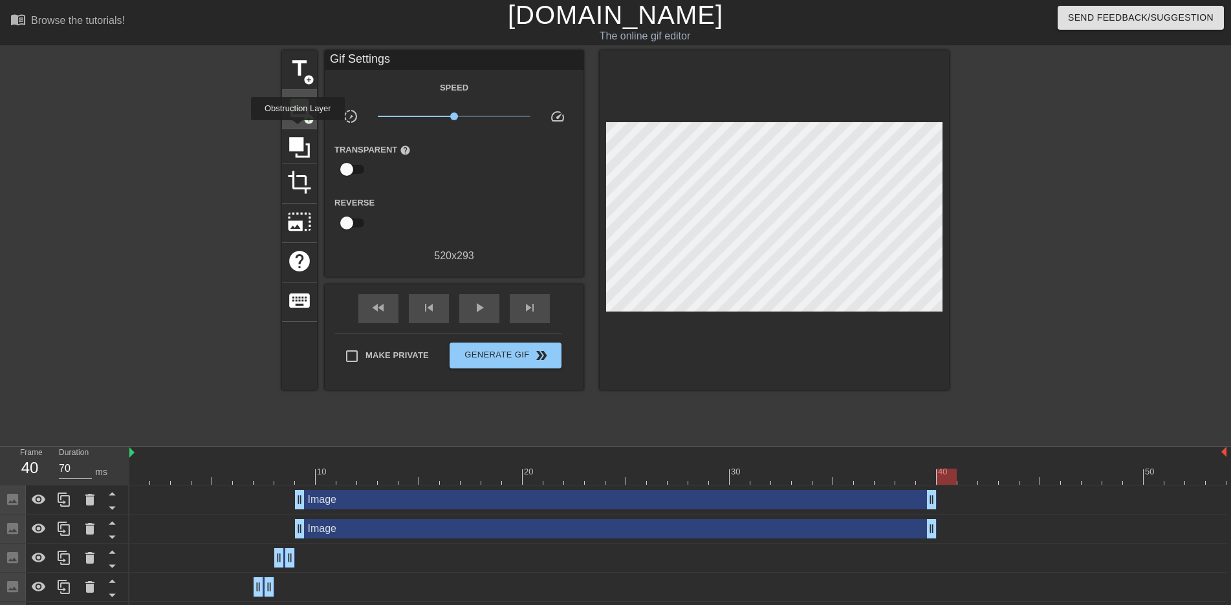
click at [299, 116] on span "image" at bounding box center [299, 108] width 25 height 25
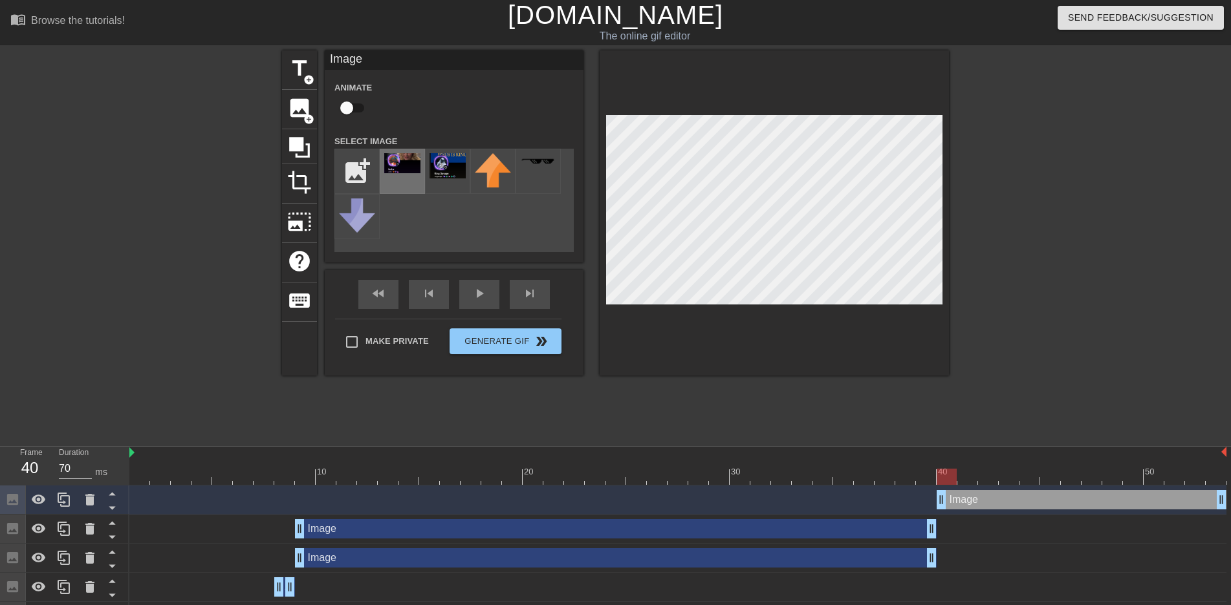
click at [389, 173] on img at bounding box center [402, 163] width 36 height 20
click at [968, 477] on div at bounding box center [677, 477] width 1097 height 16
click at [1002, 477] on div at bounding box center [677, 477] width 1097 height 16
click at [1038, 482] on div at bounding box center [677, 477] width 1097 height 16
click at [1052, 472] on div at bounding box center [677, 477] width 1097 height 16
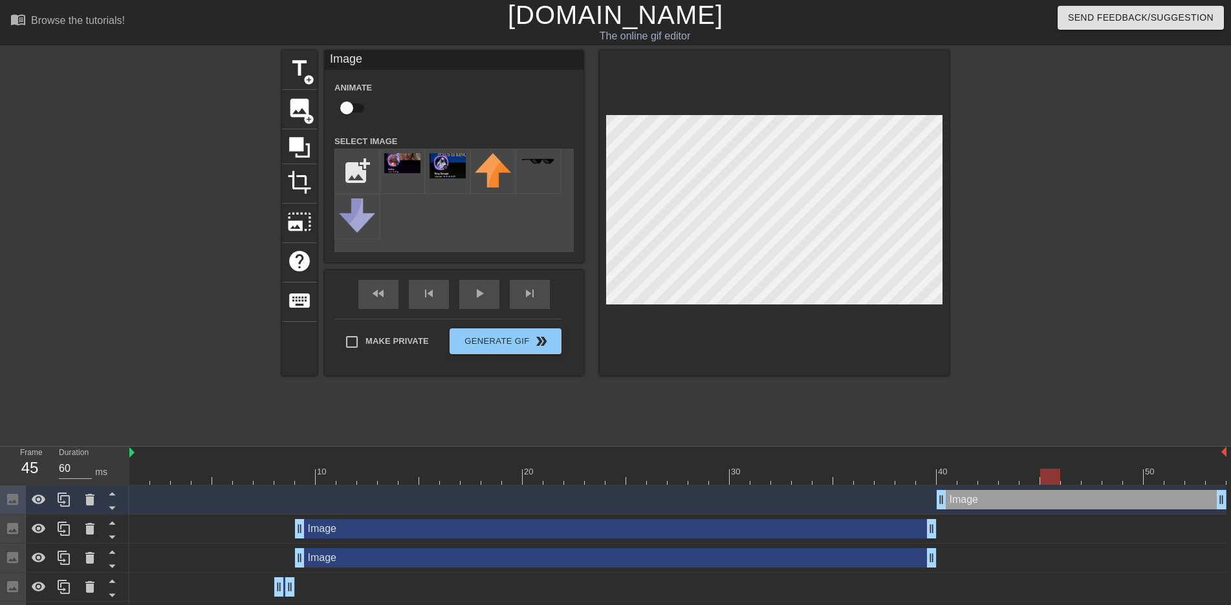
click at [1085, 474] on div at bounding box center [677, 477] width 1097 height 16
click at [1116, 478] on div at bounding box center [677, 477] width 1097 height 16
click at [1147, 479] on div at bounding box center [677, 477] width 1097 height 16
type input "70"
click at [1165, 482] on div at bounding box center [677, 477] width 1097 height 16
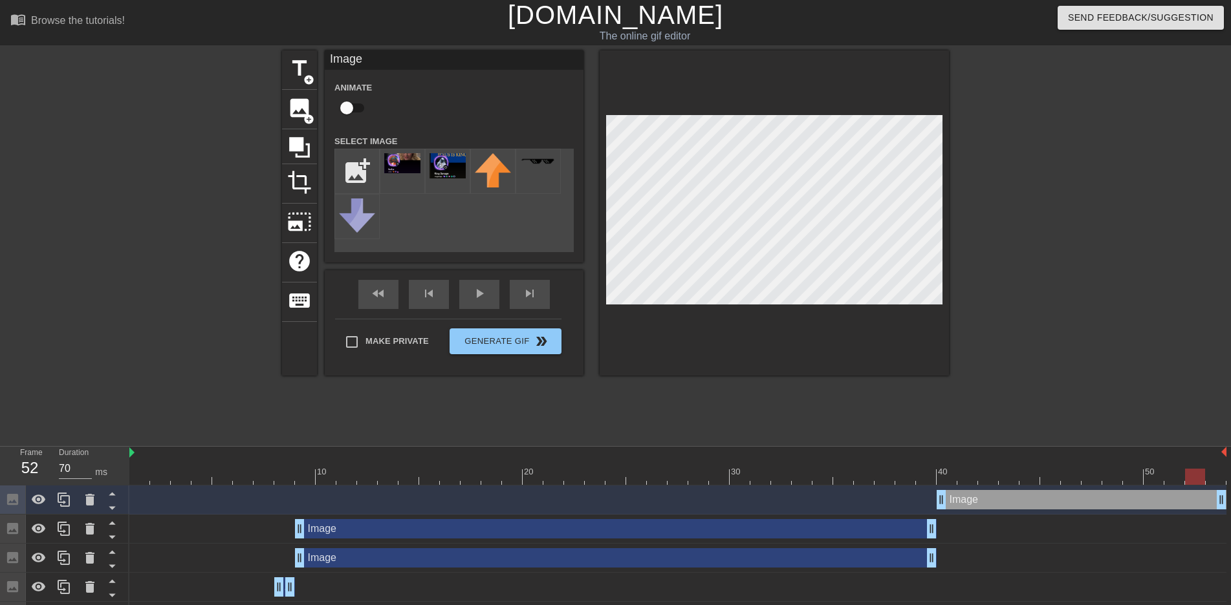
click at [1185, 482] on div at bounding box center [677, 477] width 1097 height 16
click at [1212, 482] on div at bounding box center [677, 477] width 1097 height 16
click at [132, 474] on div at bounding box center [677, 477] width 1097 height 16
click at [39, 219] on div "title add_circle image add_circle crop photo_size_select_large help keyboard Im…" at bounding box center [615, 244] width 1231 height 388
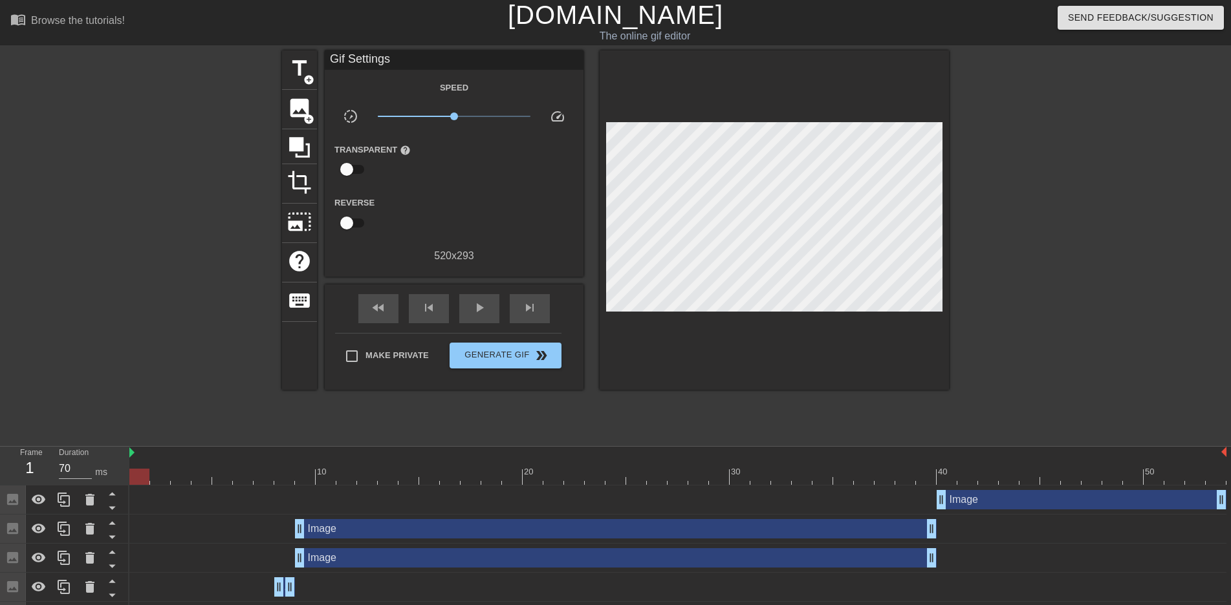
click at [74, 216] on div at bounding box center [169, 244] width 194 height 388
click at [506, 354] on span "Generate Gif double_arrow" at bounding box center [506, 356] width 102 height 16
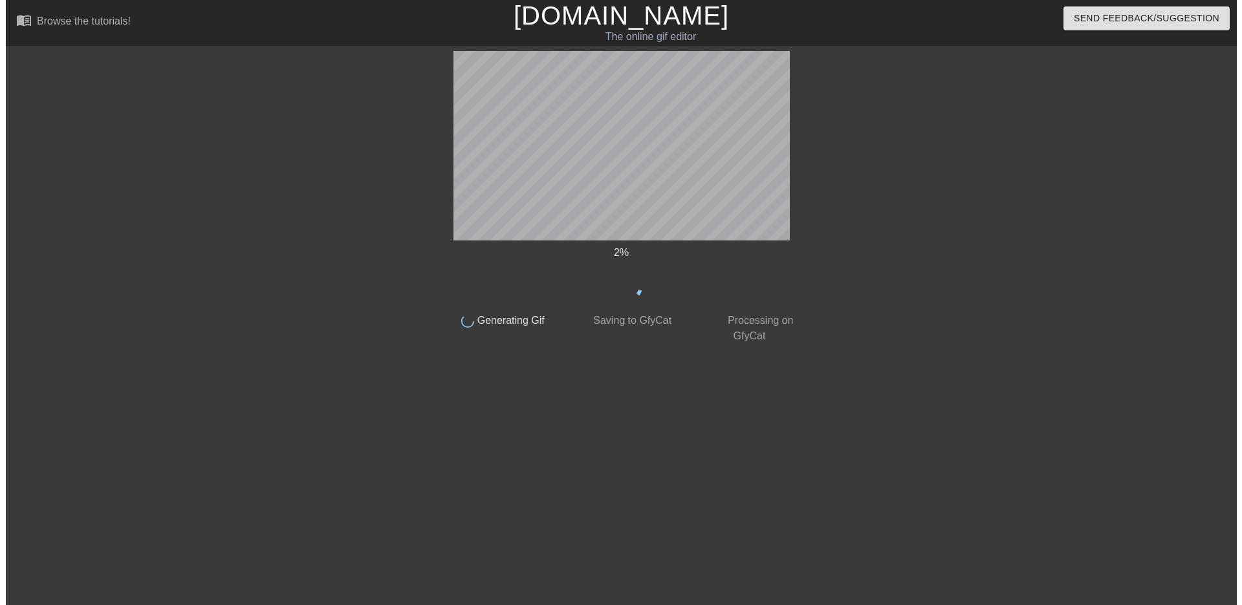
scroll to position [0, 0]
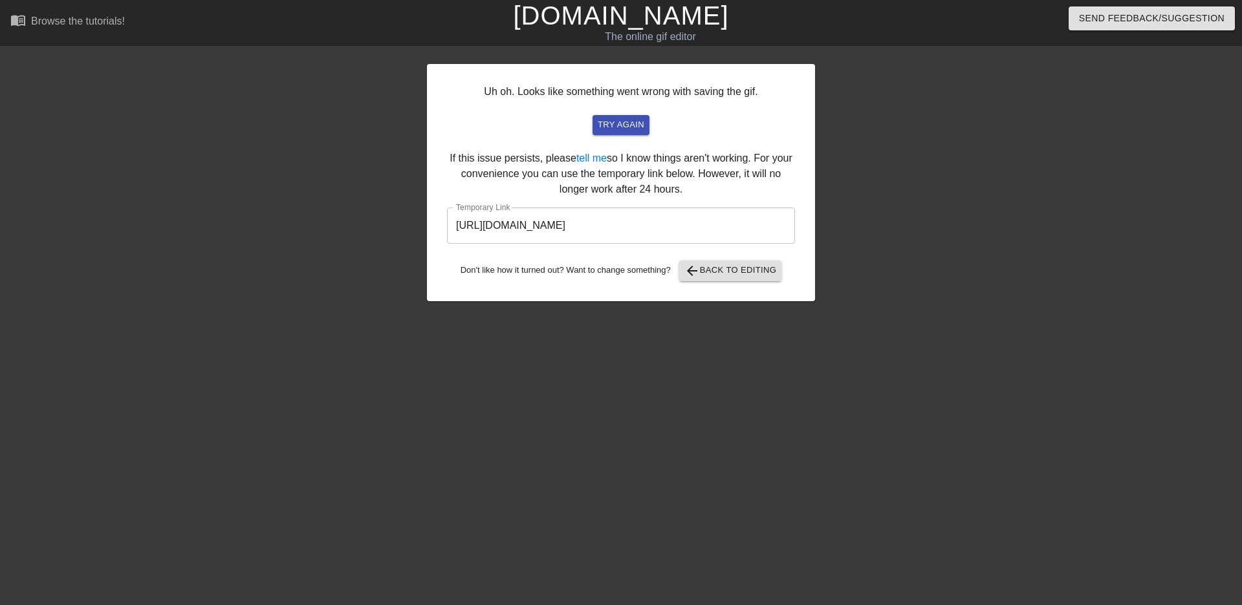
click at [94, 322] on div "Uh oh. Looks like something went wrong with saving the gif. try again If this i…" at bounding box center [621, 245] width 1242 height 388
drag, startPoint x: 734, startPoint y: 234, endPoint x: 272, endPoint y: 237, distance: 461.8
click at [272, 237] on div "Uh oh. Looks like something went wrong with saving the gif. try again If this i…" at bounding box center [621, 245] width 1242 height 388
